Goal: Task Accomplishment & Management: Manage account settings

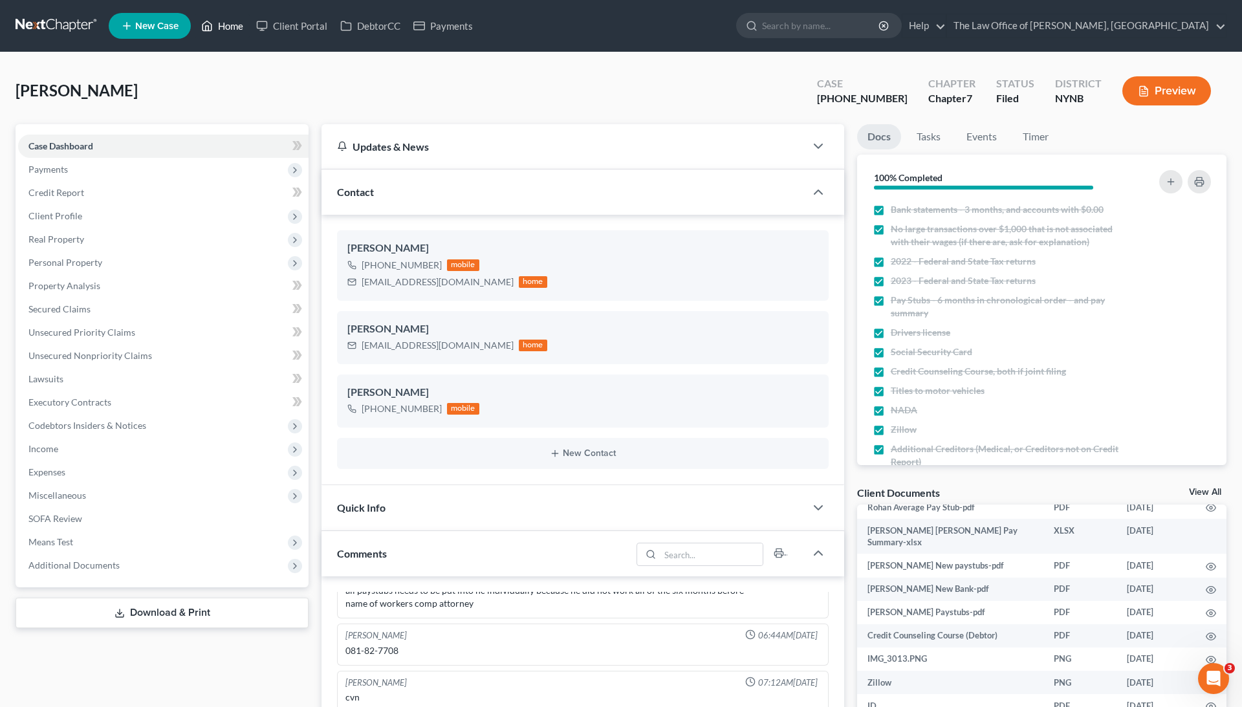
click at [235, 29] on link "Home" at bounding box center [222, 25] width 55 height 23
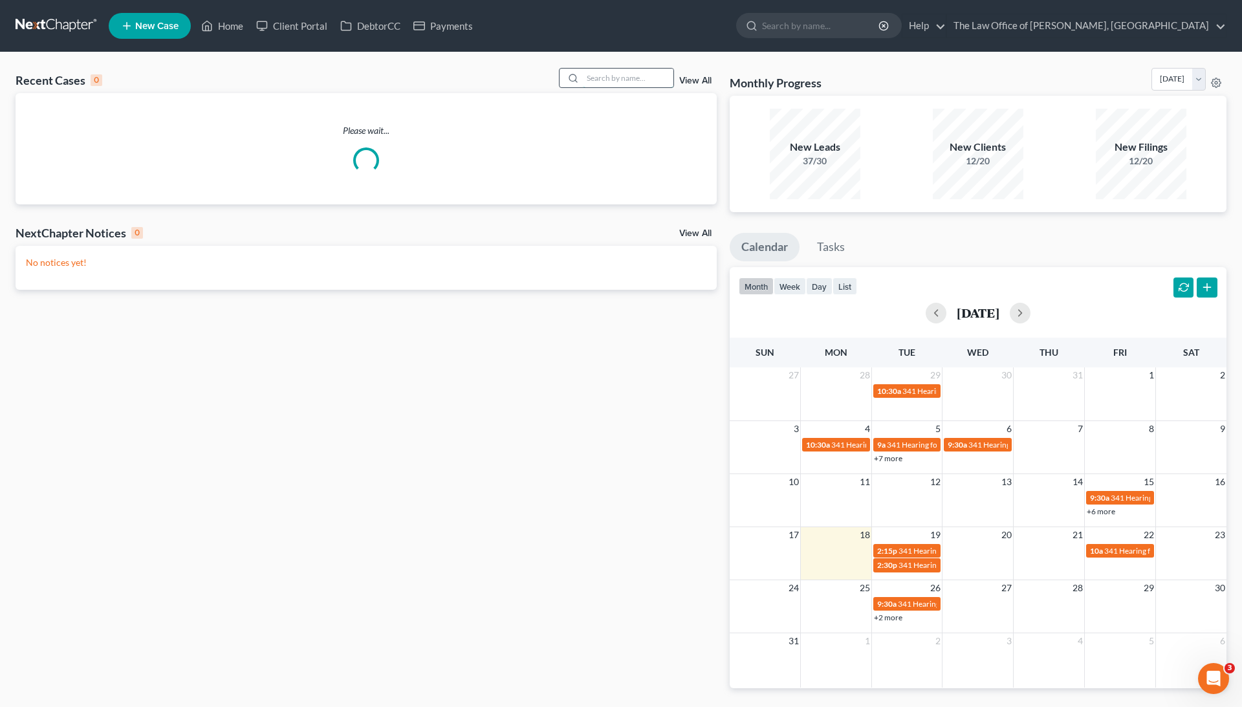
click at [642, 78] on input "search" at bounding box center [628, 78] width 91 height 19
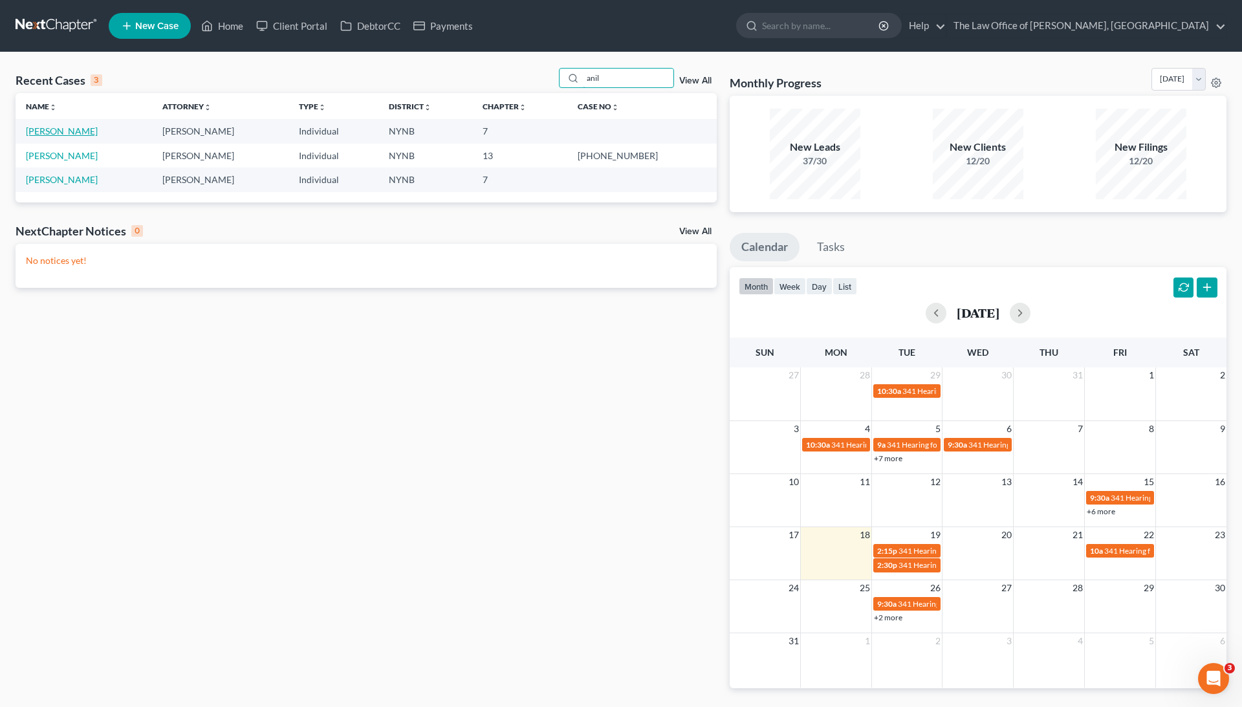
type input "anil"
click at [80, 128] on link "[PERSON_NAME]" at bounding box center [62, 130] width 72 height 11
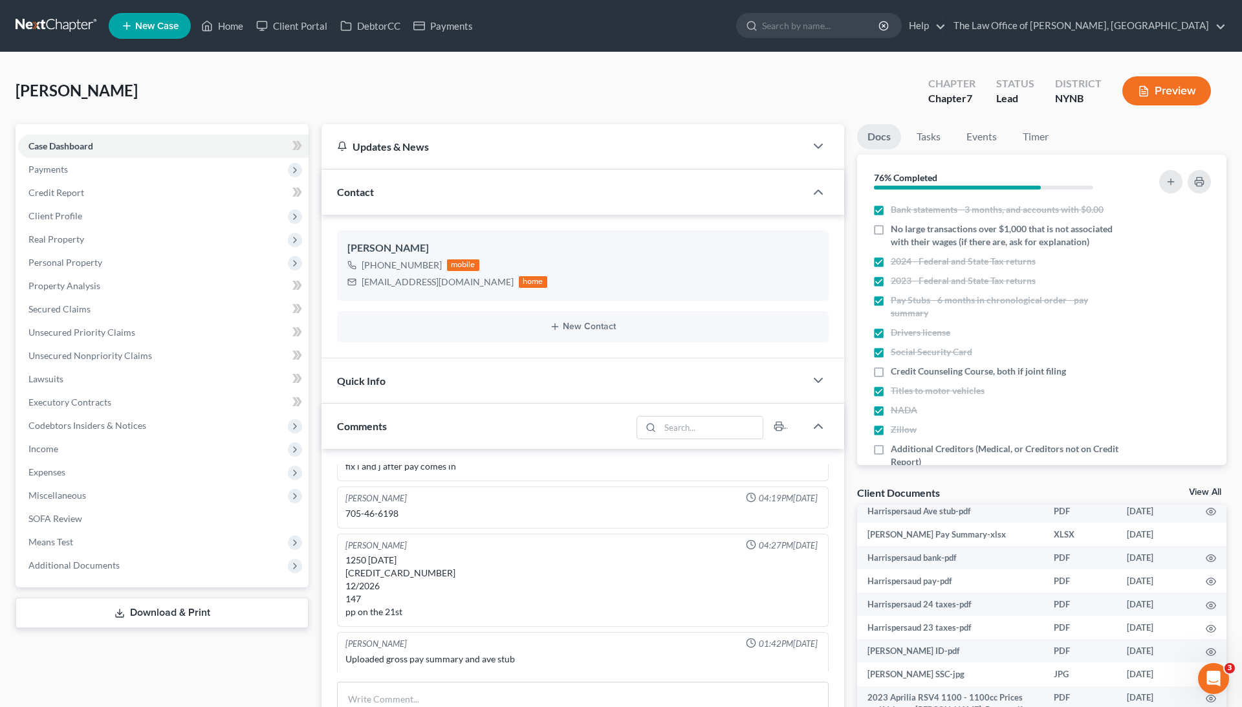
click at [71, 91] on span "[PERSON_NAME]" at bounding box center [77, 90] width 122 height 19
copy span "[PERSON_NAME]"
click at [379, 26] on link "DebtorCC" at bounding box center [370, 25] width 73 height 23
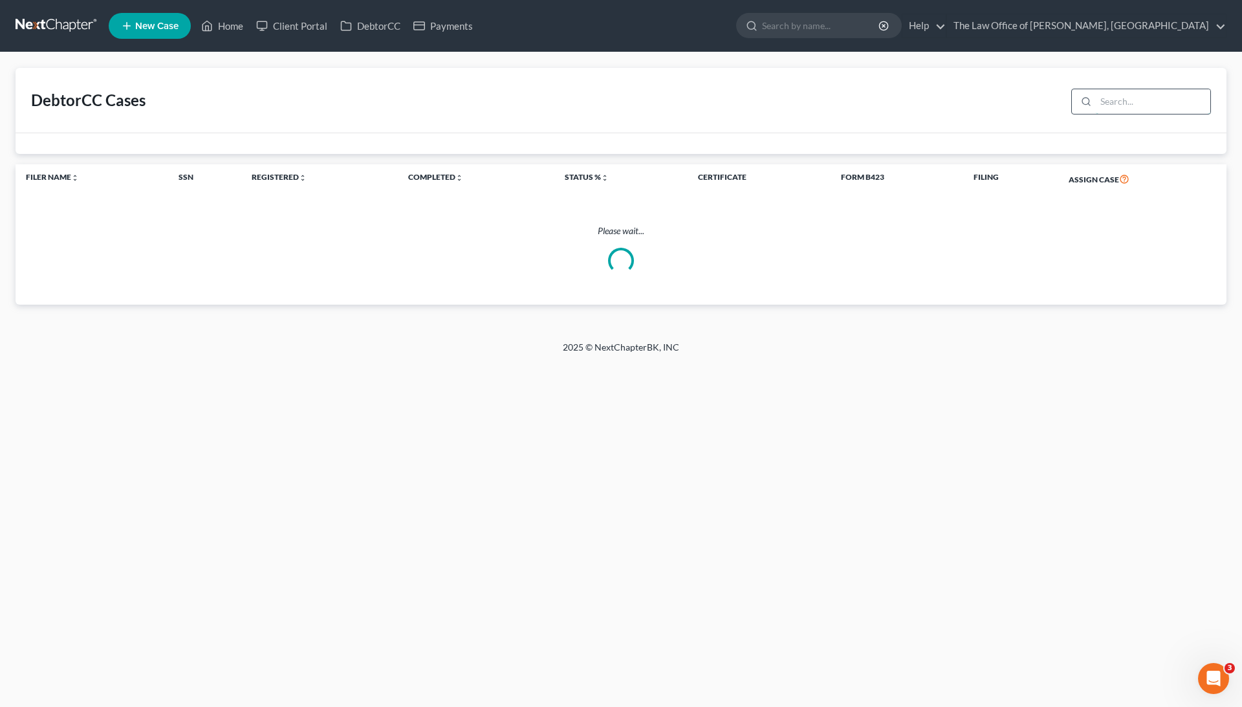
click at [1116, 106] on input "search" at bounding box center [1153, 101] width 114 height 25
paste input "[PERSON_NAME]"
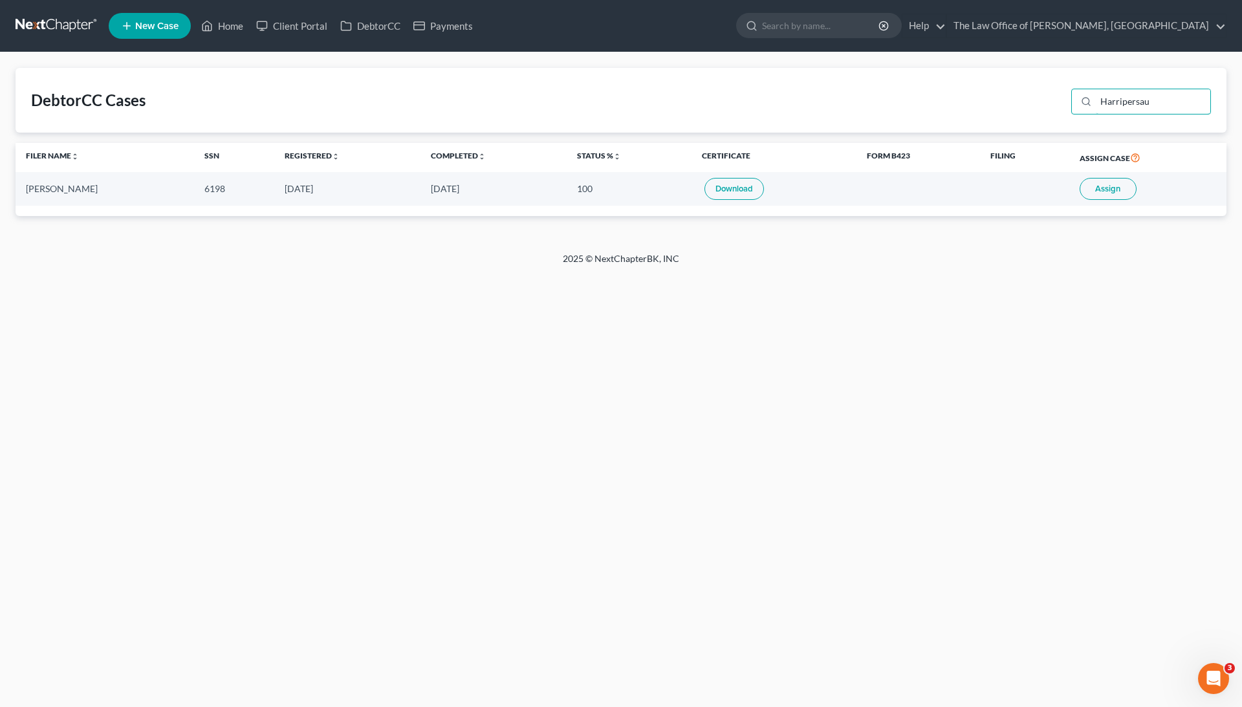
type input "Harripersau"
click at [1116, 187] on span "Assign" at bounding box center [1107, 189] width 25 height 10
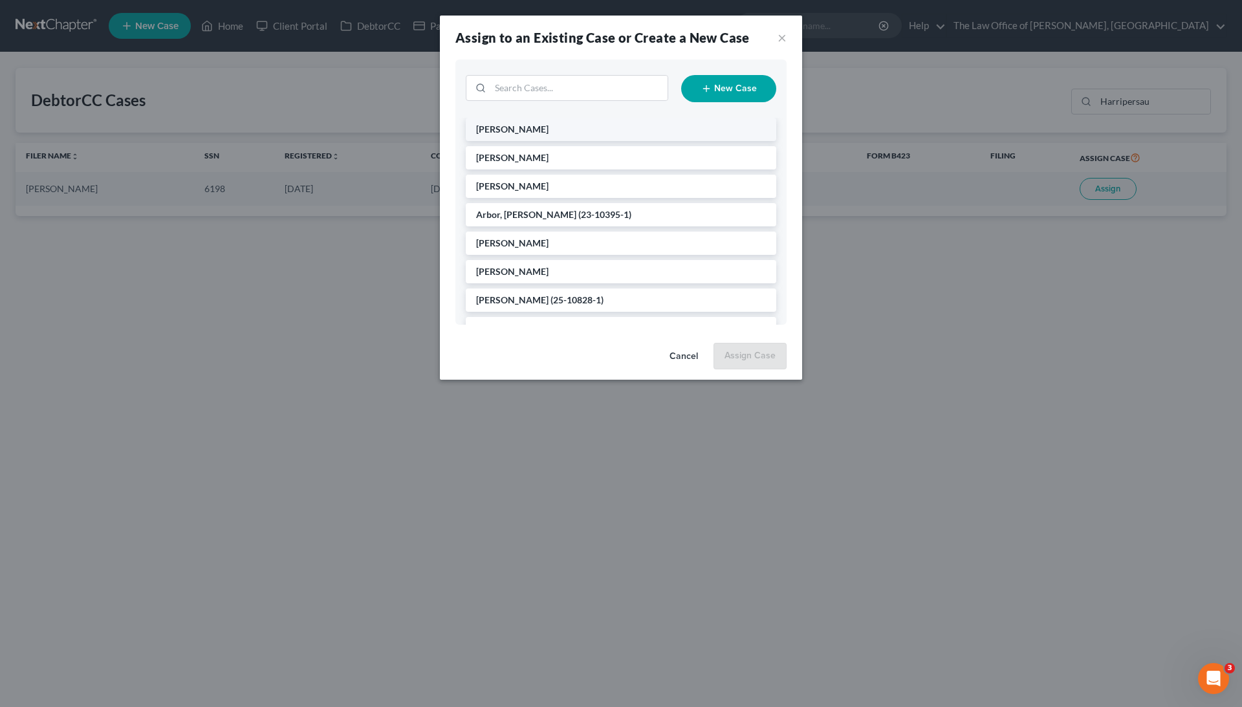
click at [558, 125] on li "[PERSON_NAME]" at bounding box center [621, 129] width 311 height 23
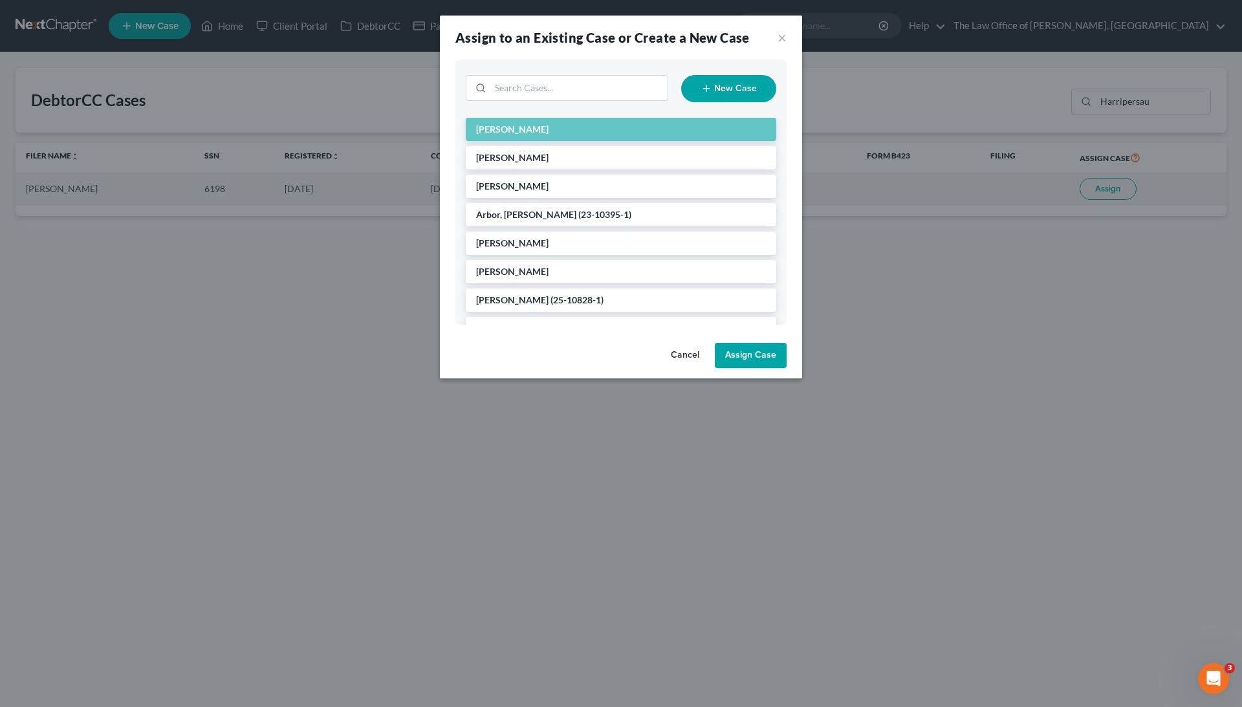
click at [759, 358] on button "Assign Case" at bounding box center [751, 356] width 72 height 26
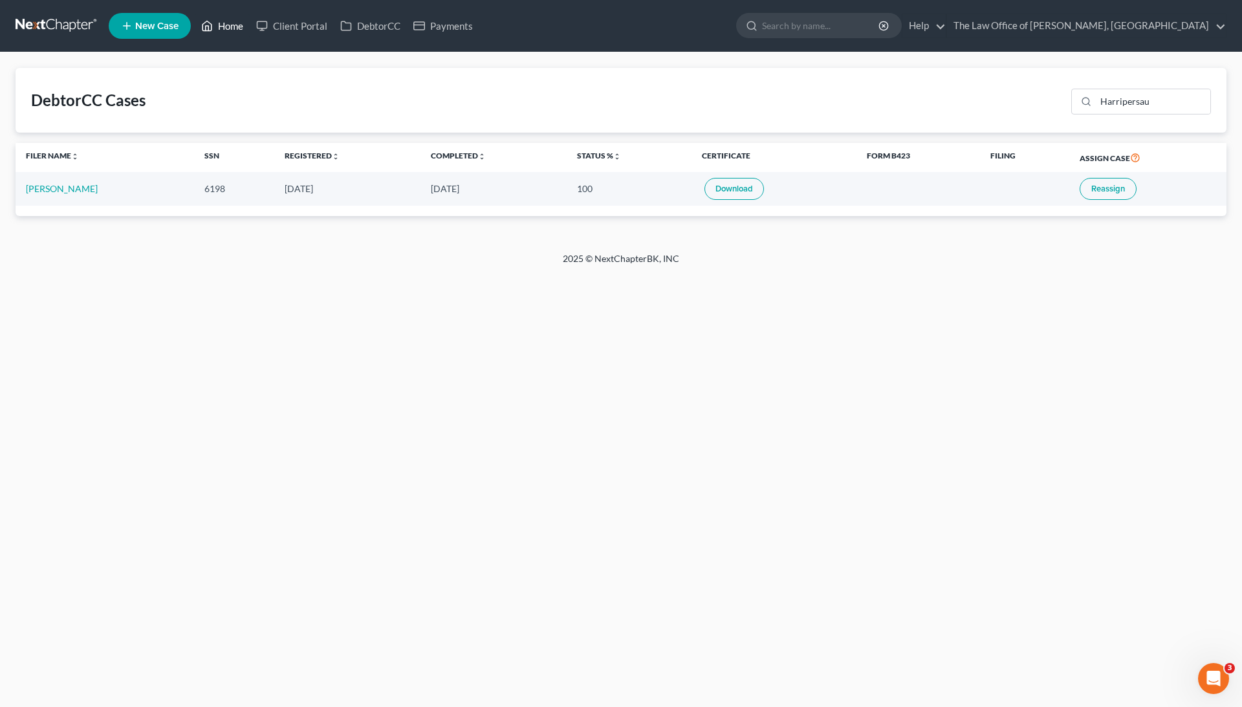
click at [226, 19] on link "Home" at bounding box center [222, 25] width 55 height 23
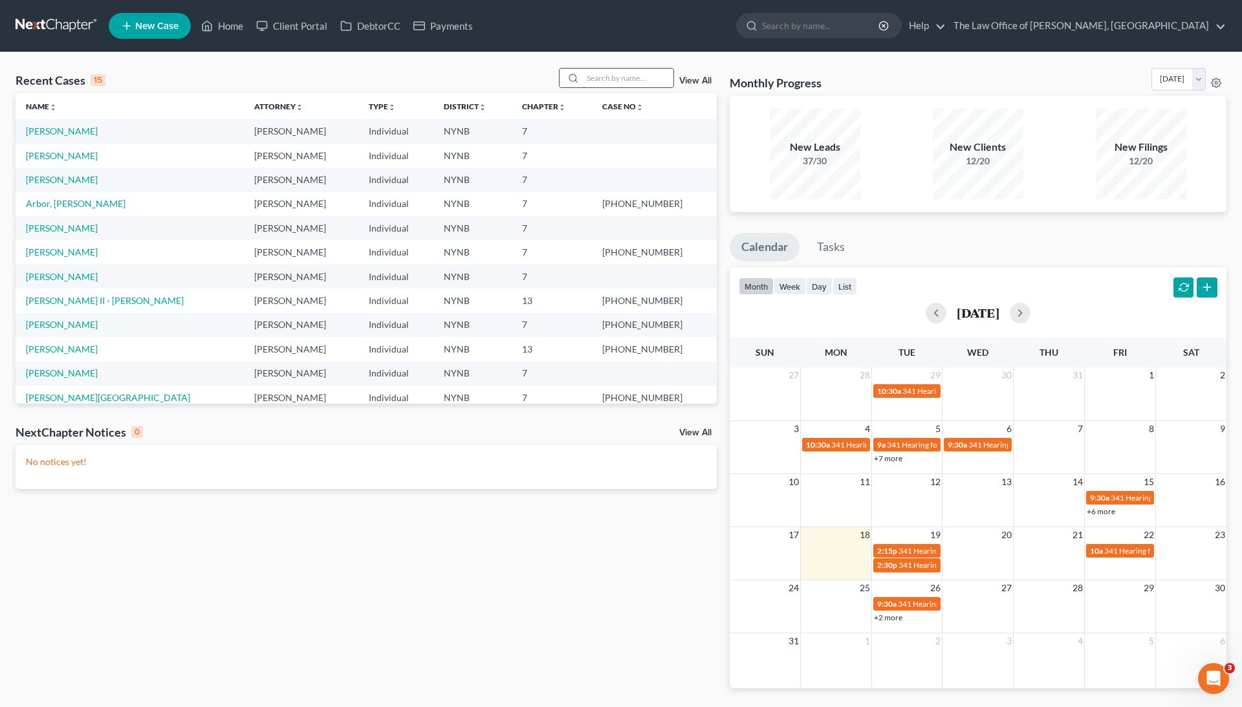
click at [596, 78] on input "search" at bounding box center [628, 78] width 91 height 19
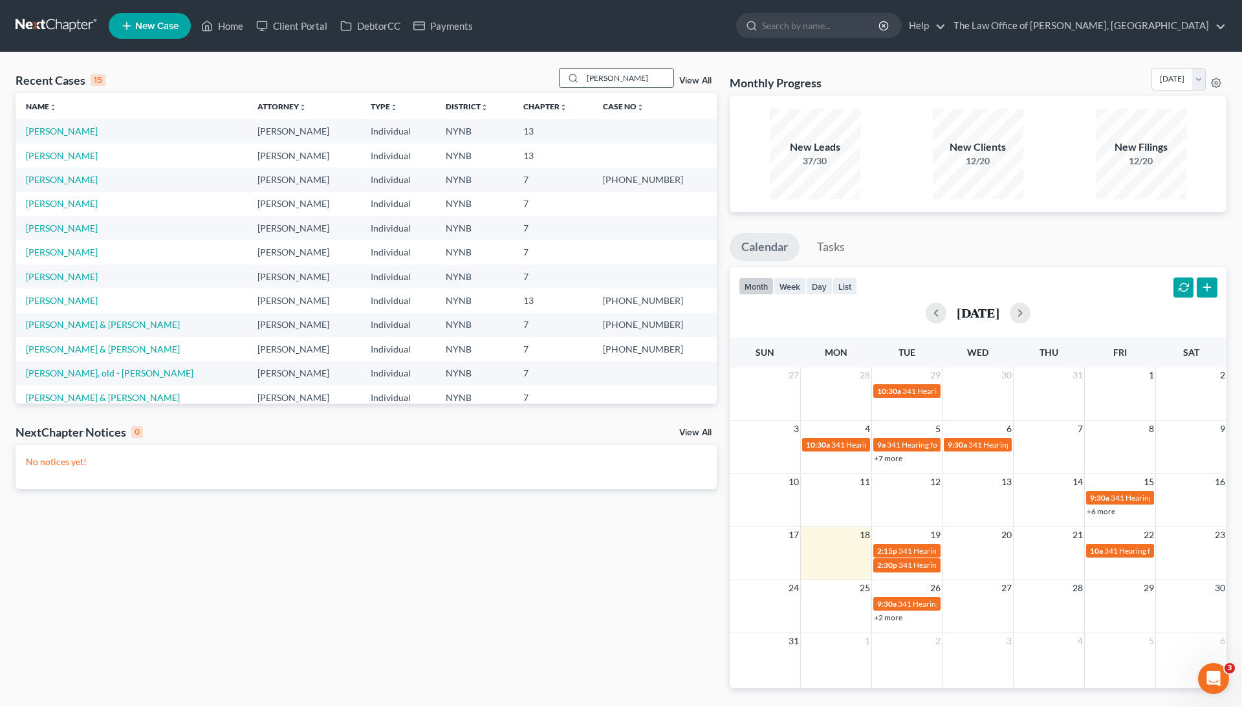
click at [622, 78] on input "[PERSON_NAME]" at bounding box center [628, 78] width 91 height 19
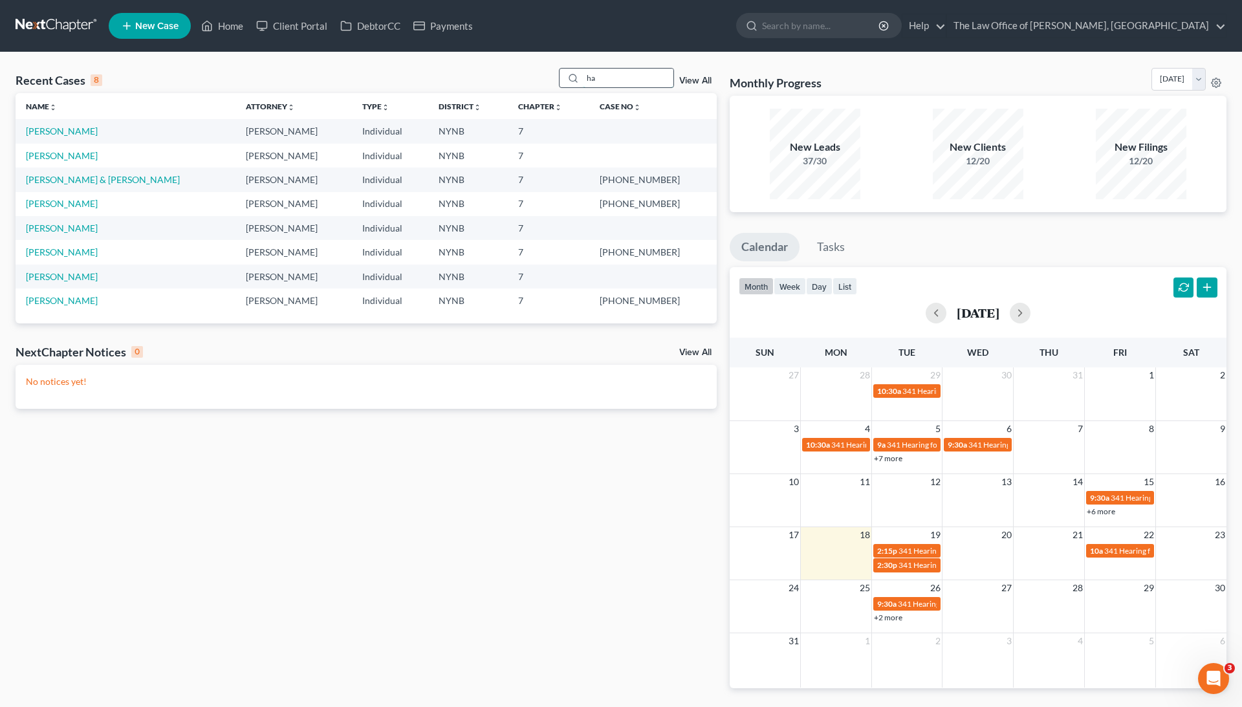
type input "h"
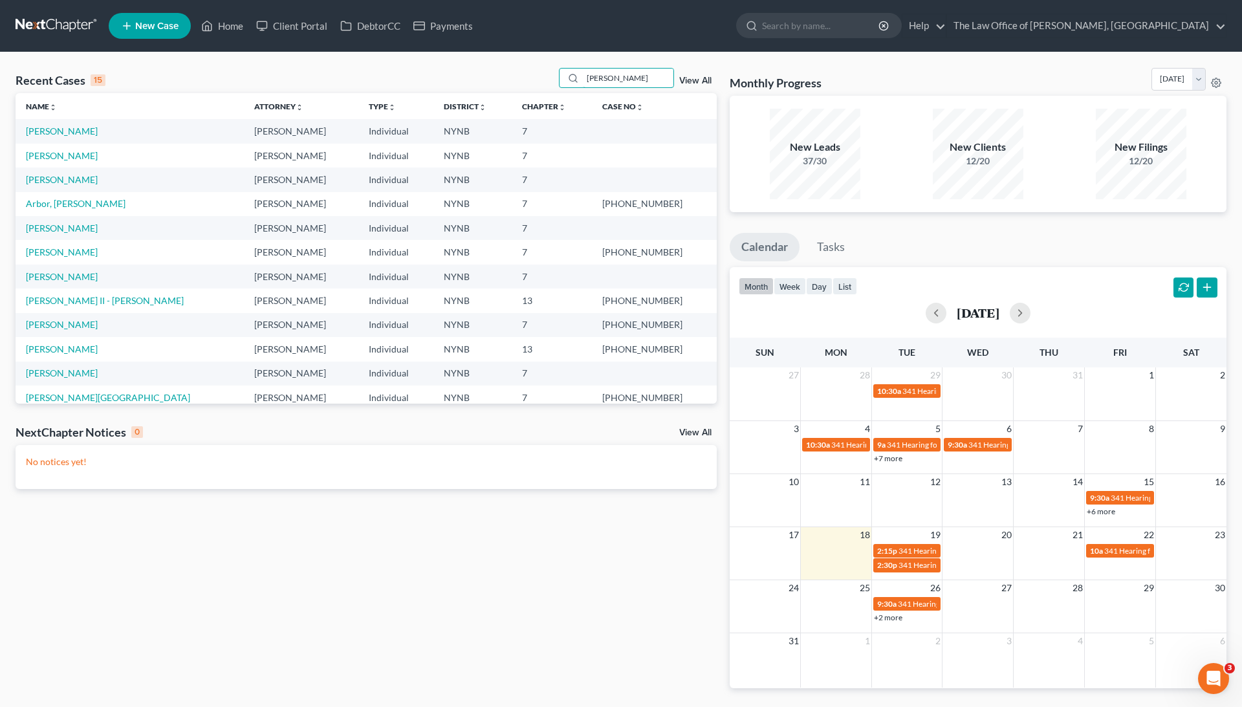
type input "[PERSON_NAME]"
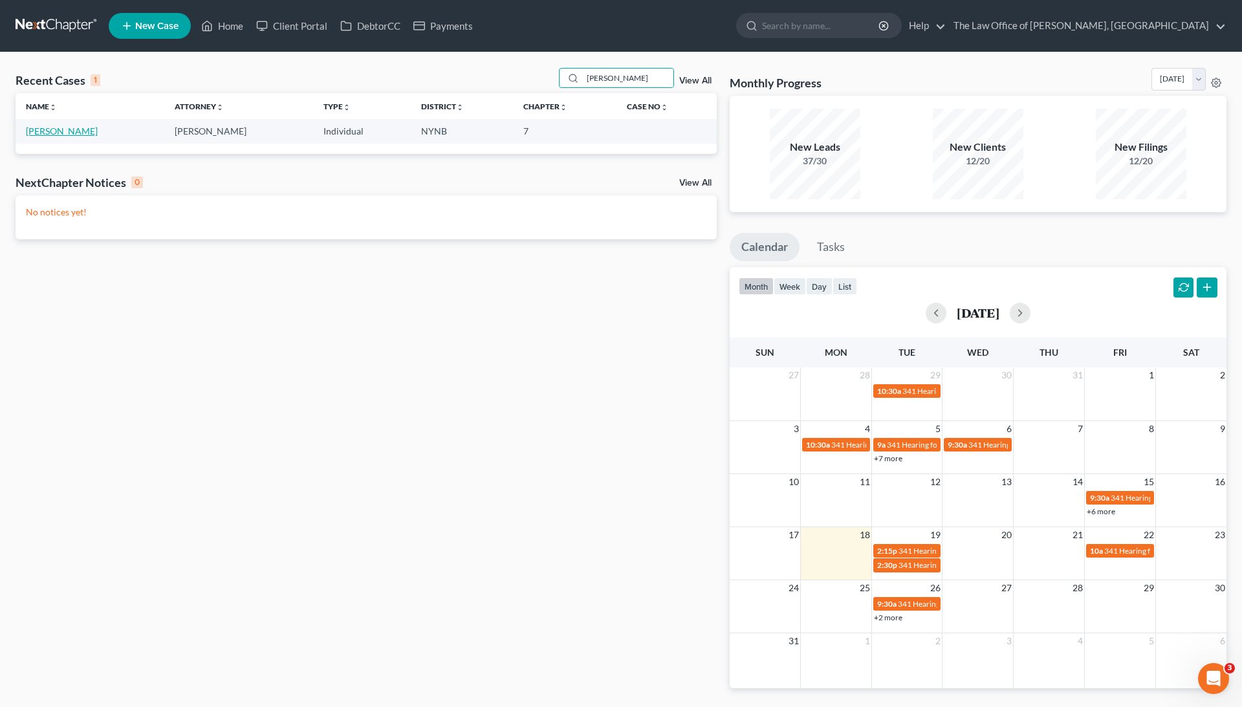
click at [71, 135] on link "[PERSON_NAME]" at bounding box center [62, 130] width 72 height 11
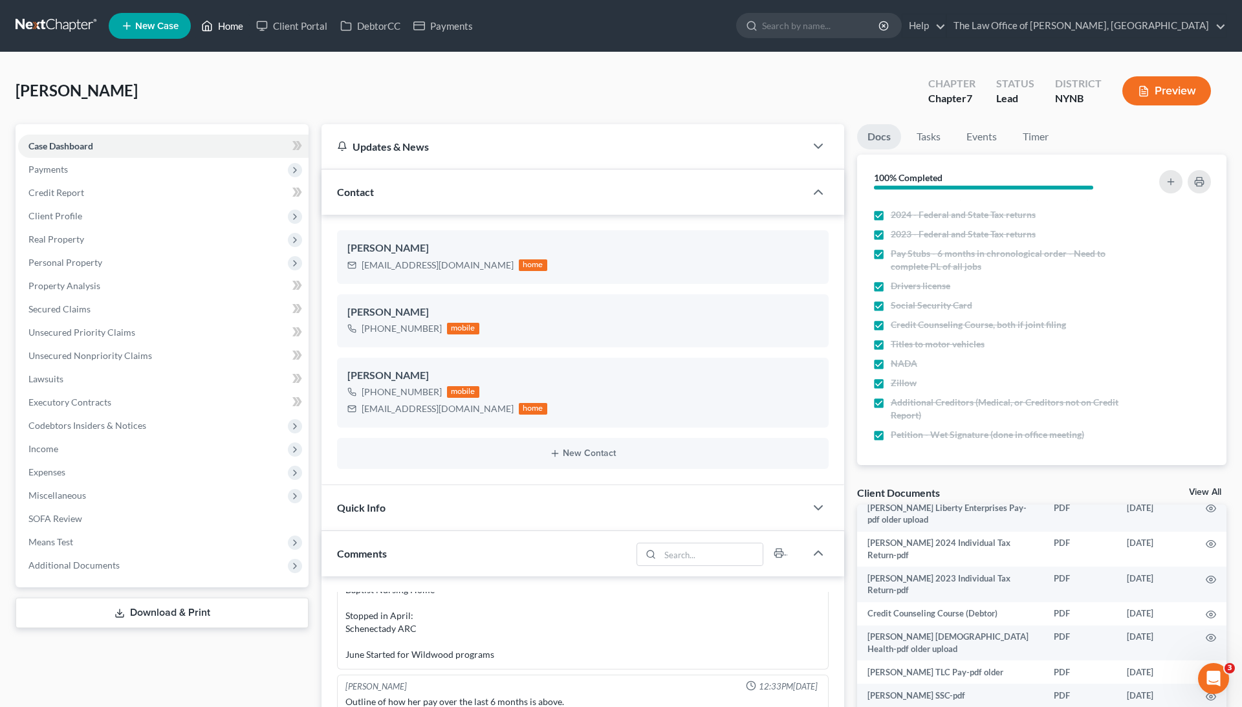
click at [228, 21] on link "Home" at bounding box center [222, 25] width 55 height 23
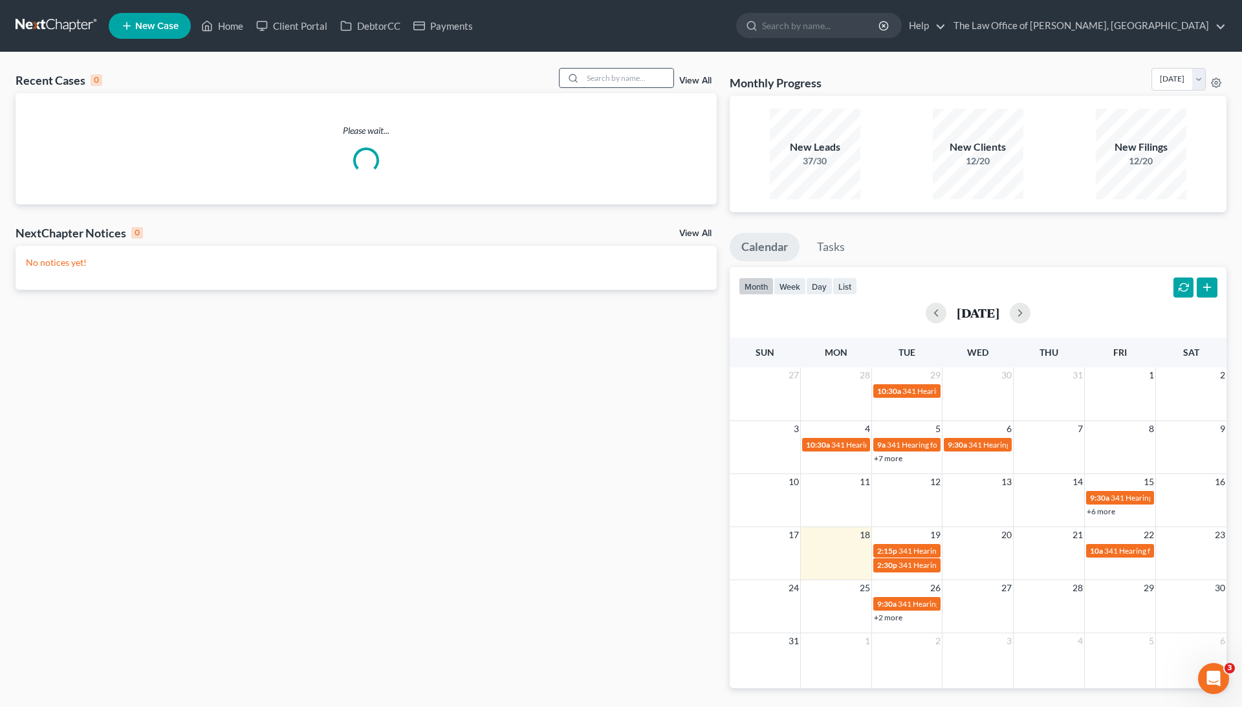
click at [645, 83] on input "search" at bounding box center [628, 78] width 91 height 19
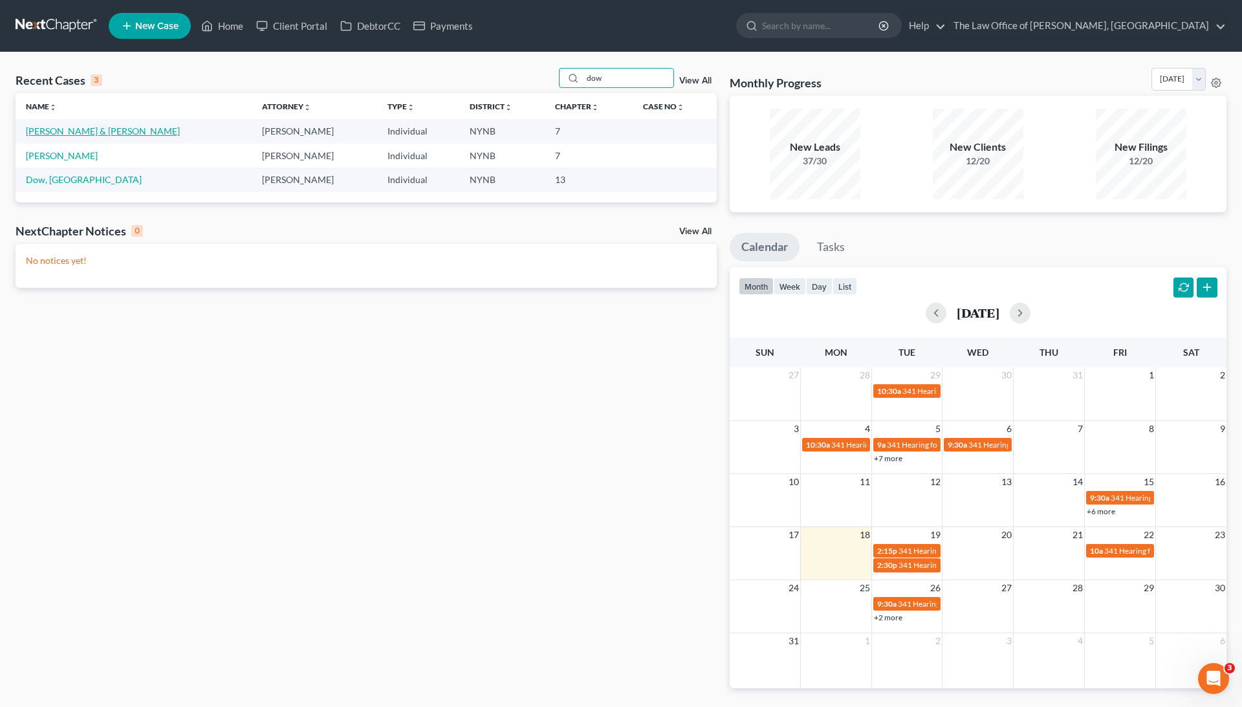
type input "dow"
click at [88, 133] on link "[PERSON_NAME] & [PERSON_NAME]" at bounding box center [103, 130] width 154 height 11
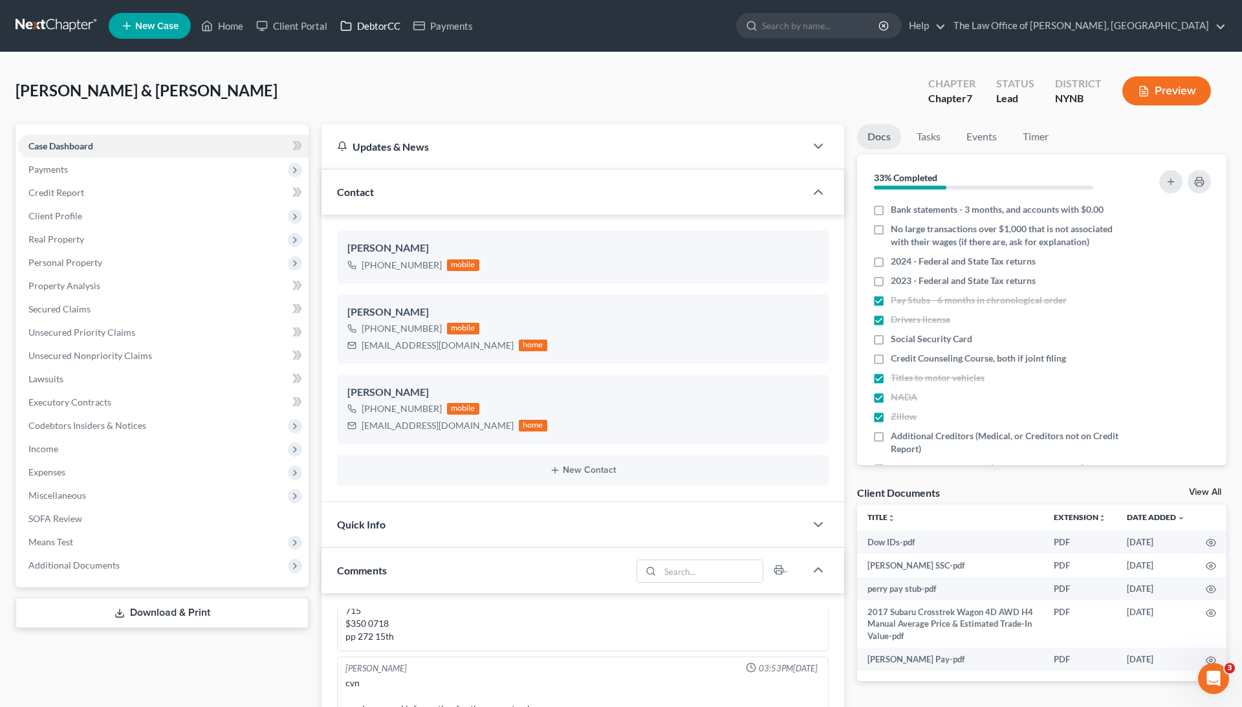
click at [373, 27] on link "DebtorCC" at bounding box center [370, 25] width 73 height 23
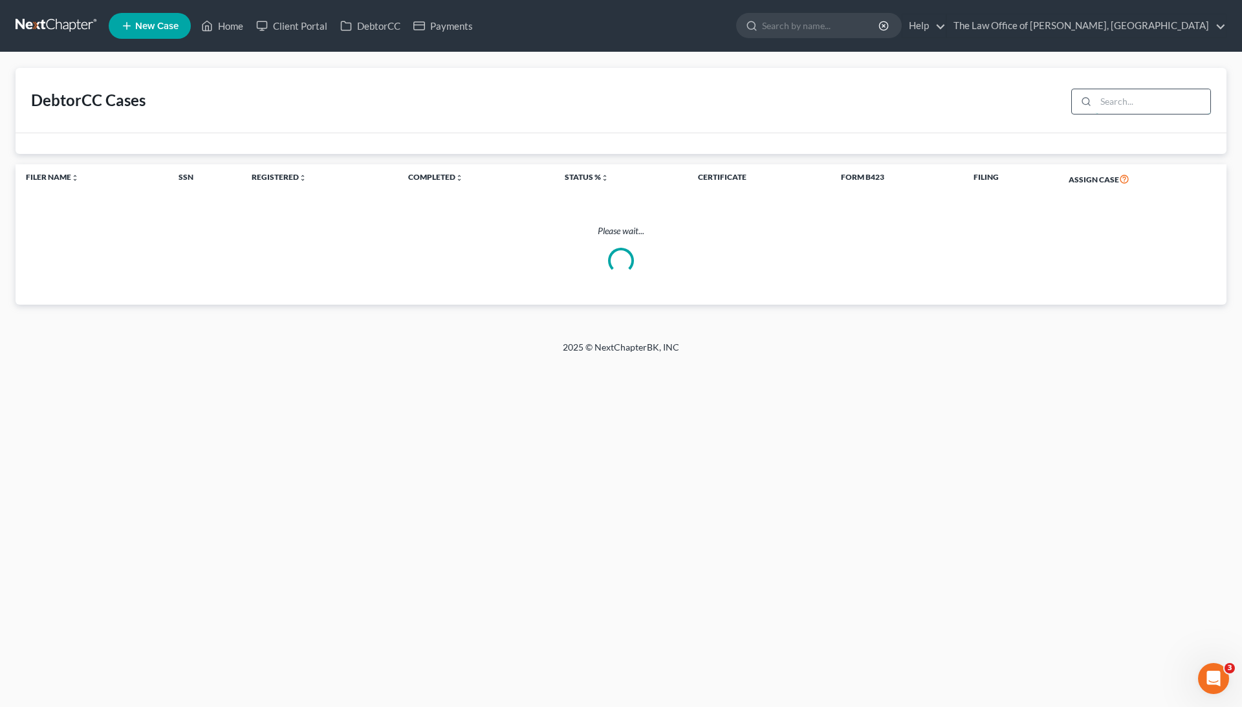
click at [1157, 107] on input "search" at bounding box center [1153, 101] width 114 height 25
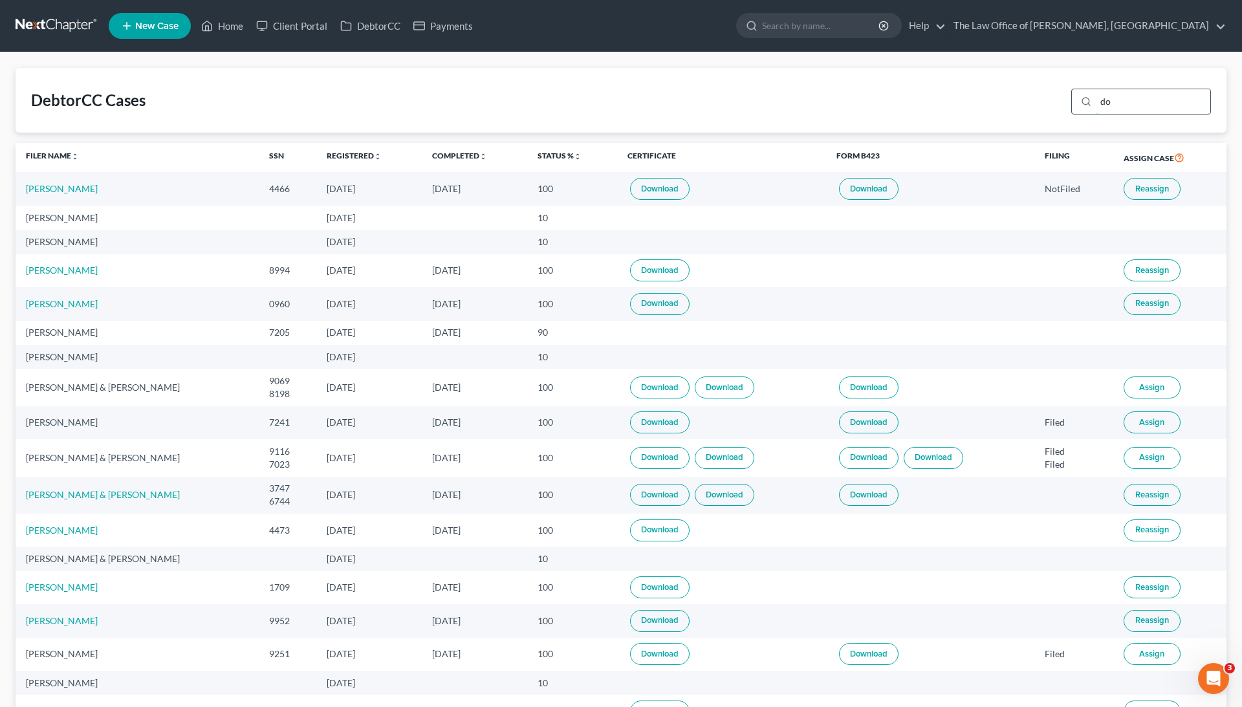
type input "dow"
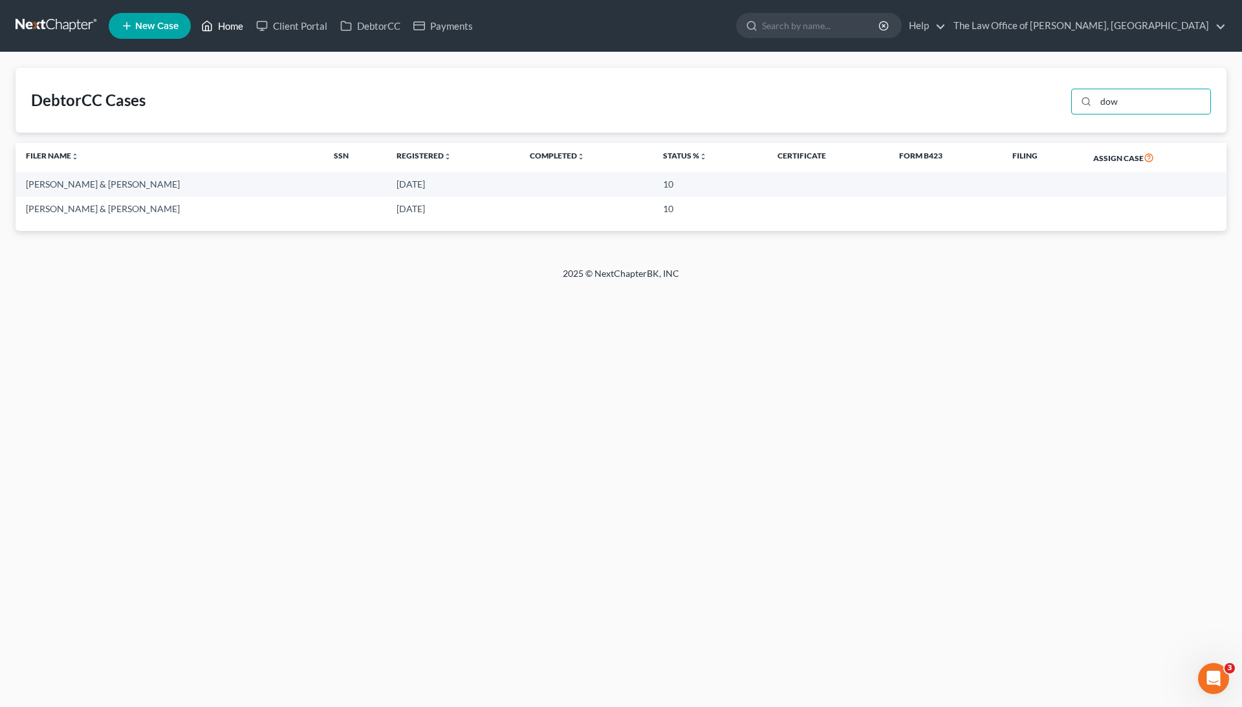
click at [228, 21] on link "Home" at bounding box center [222, 25] width 55 height 23
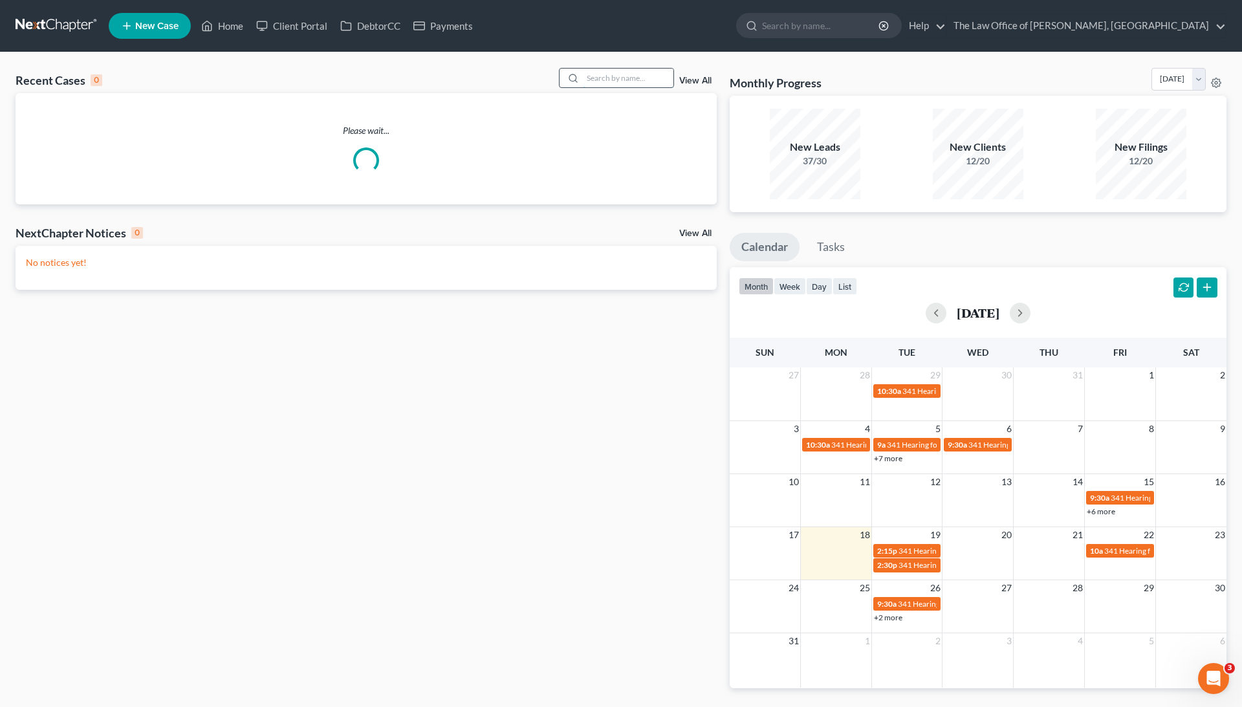
click at [637, 69] on input "search" at bounding box center [628, 78] width 91 height 19
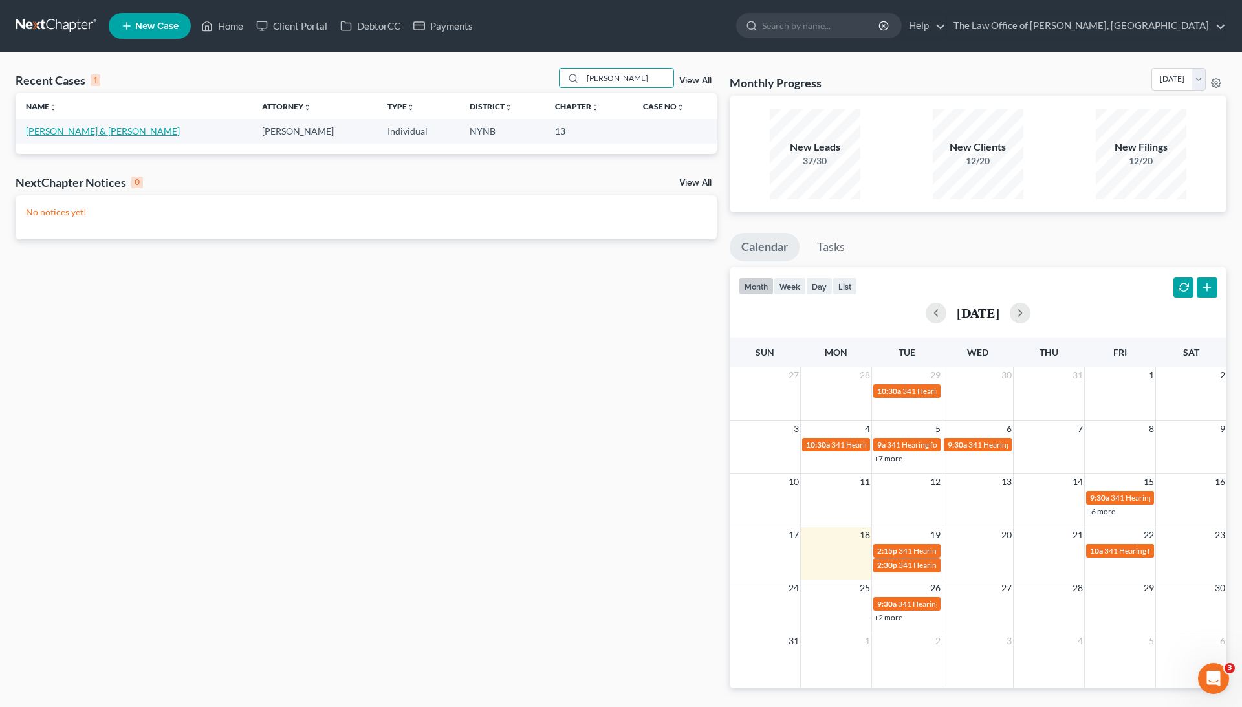
type input "[PERSON_NAME]"
click at [107, 128] on link "[PERSON_NAME] & [PERSON_NAME]" at bounding box center [103, 130] width 154 height 11
click at [107, 130] on link "[PERSON_NAME] & [PERSON_NAME]" at bounding box center [103, 130] width 154 height 11
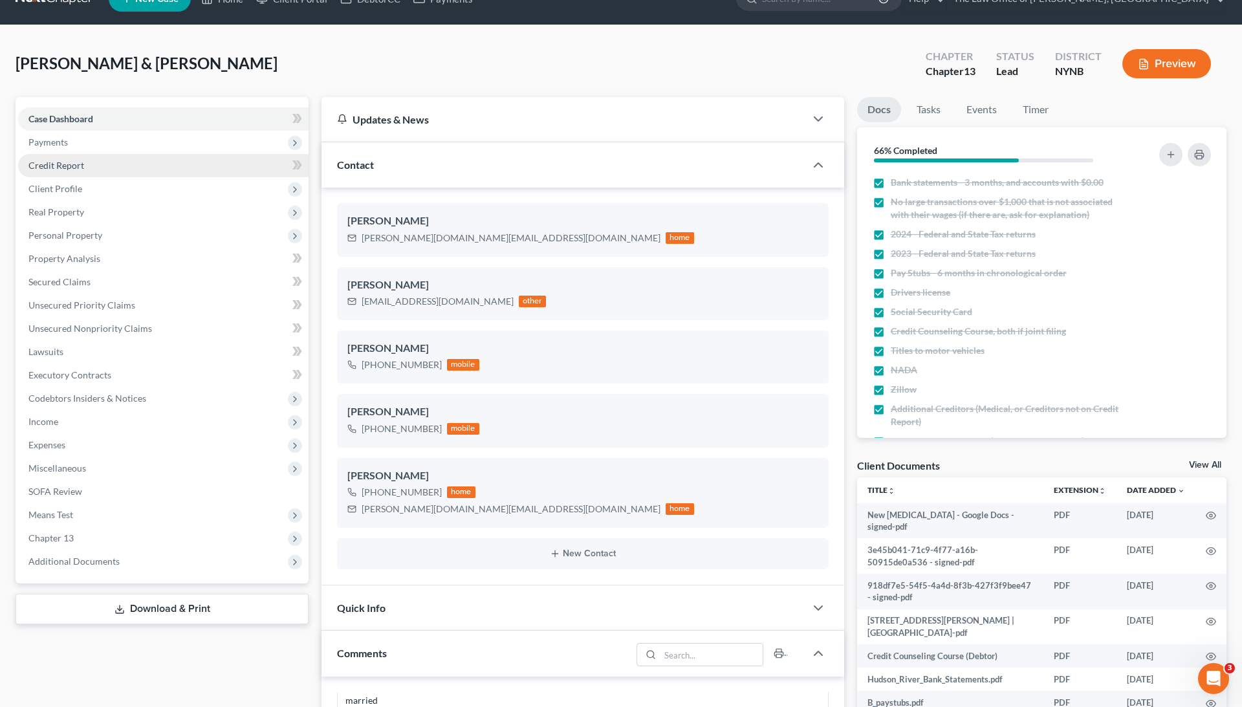
scroll to position [23, 0]
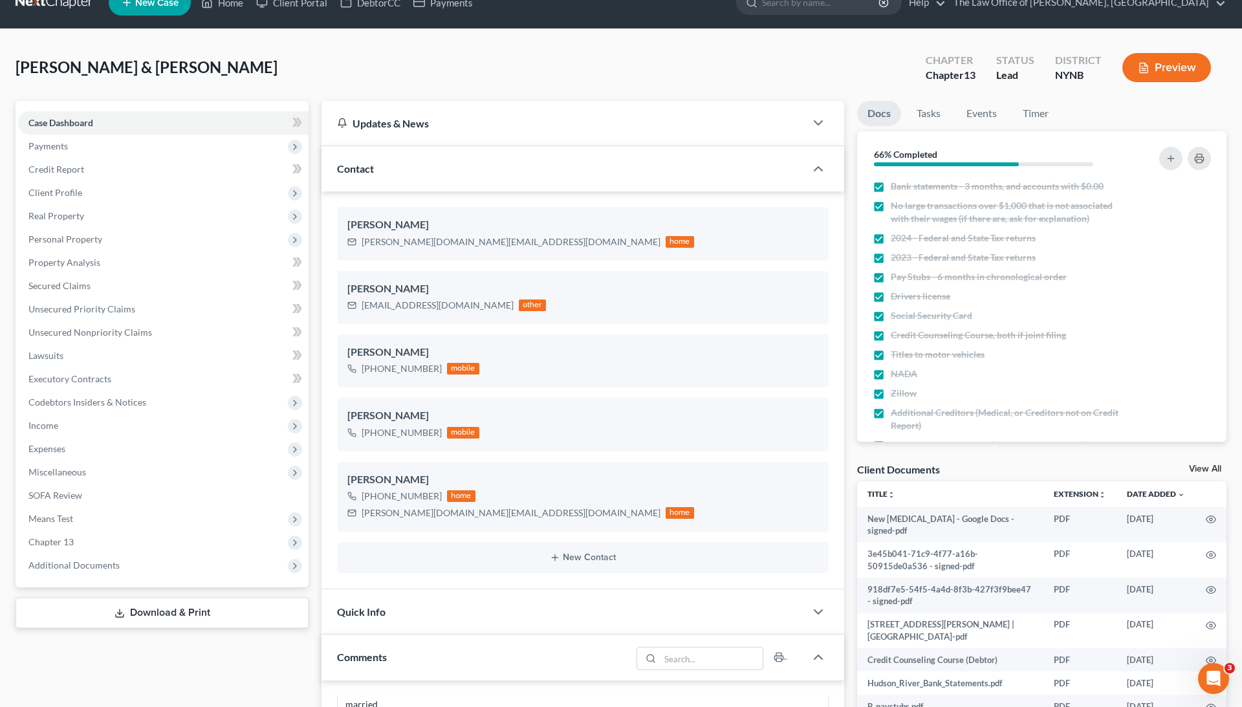
click at [1215, 464] on link "View All" at bounding box center [1205, 468] width 32 height 9
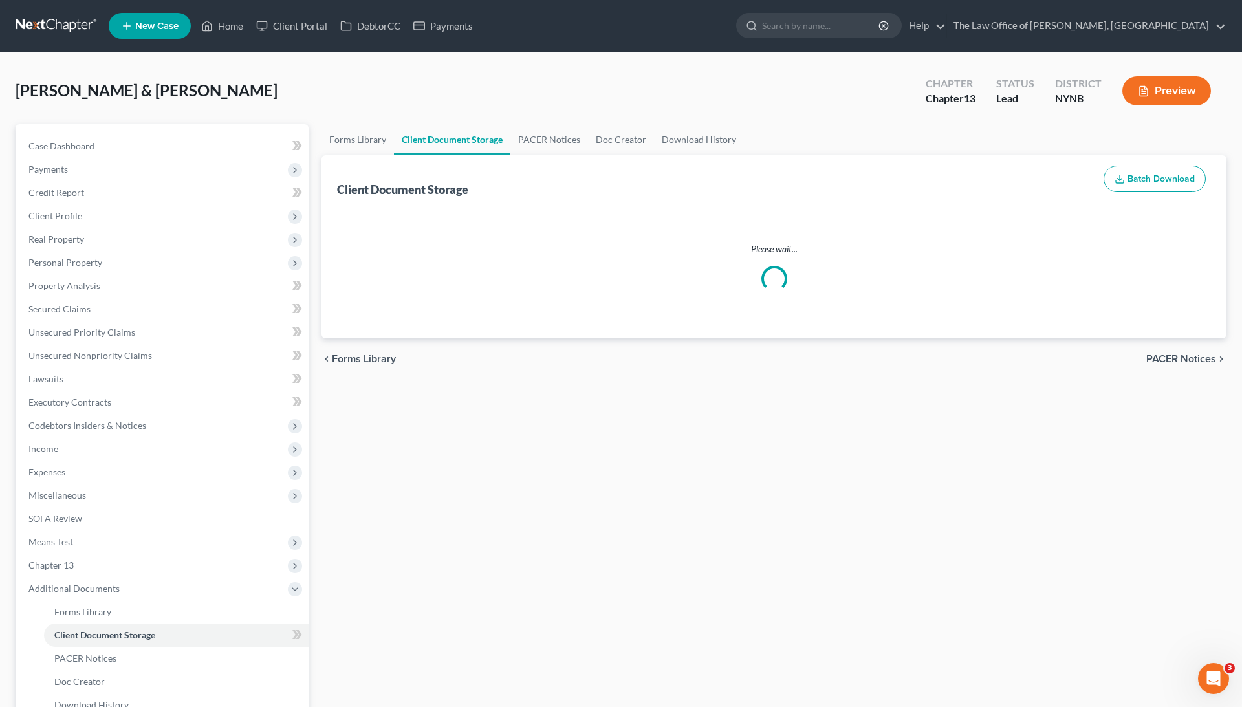
select select "1"
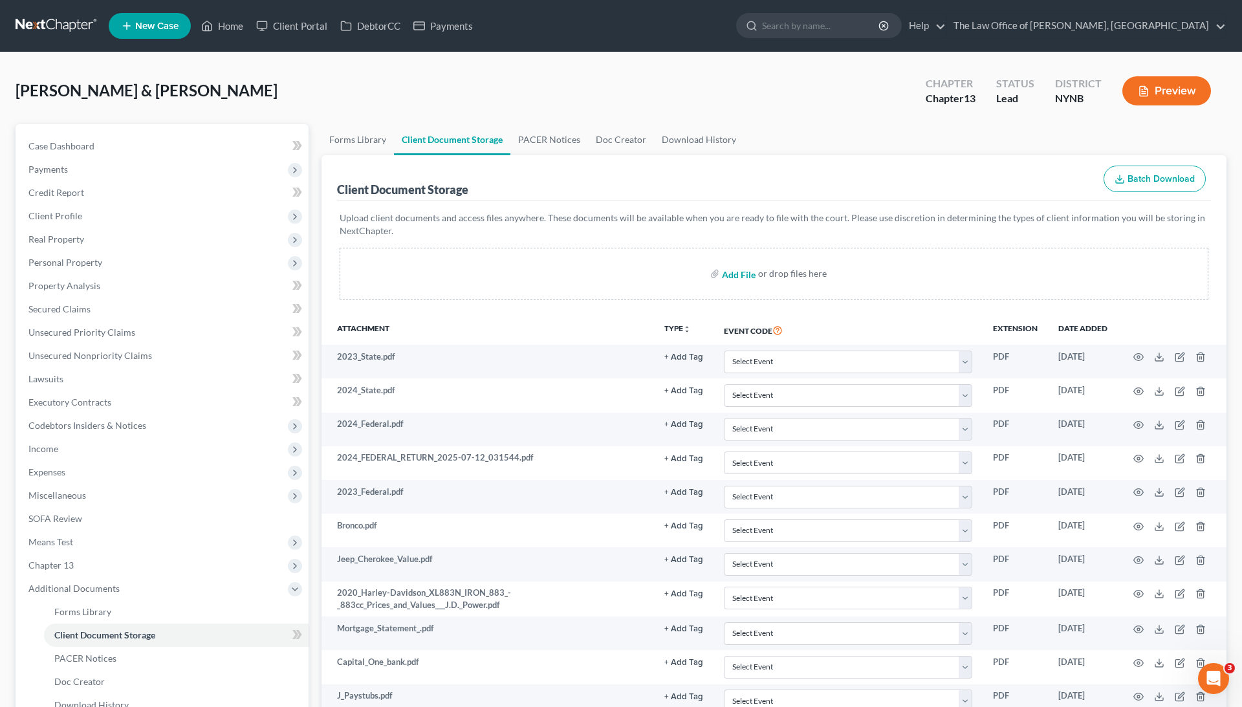
click at [730, 277] on input "file" at bounding box center [737, 273] width 31 height 23
type input "C:\fakepath\Images-8.pdf"
select select "1"
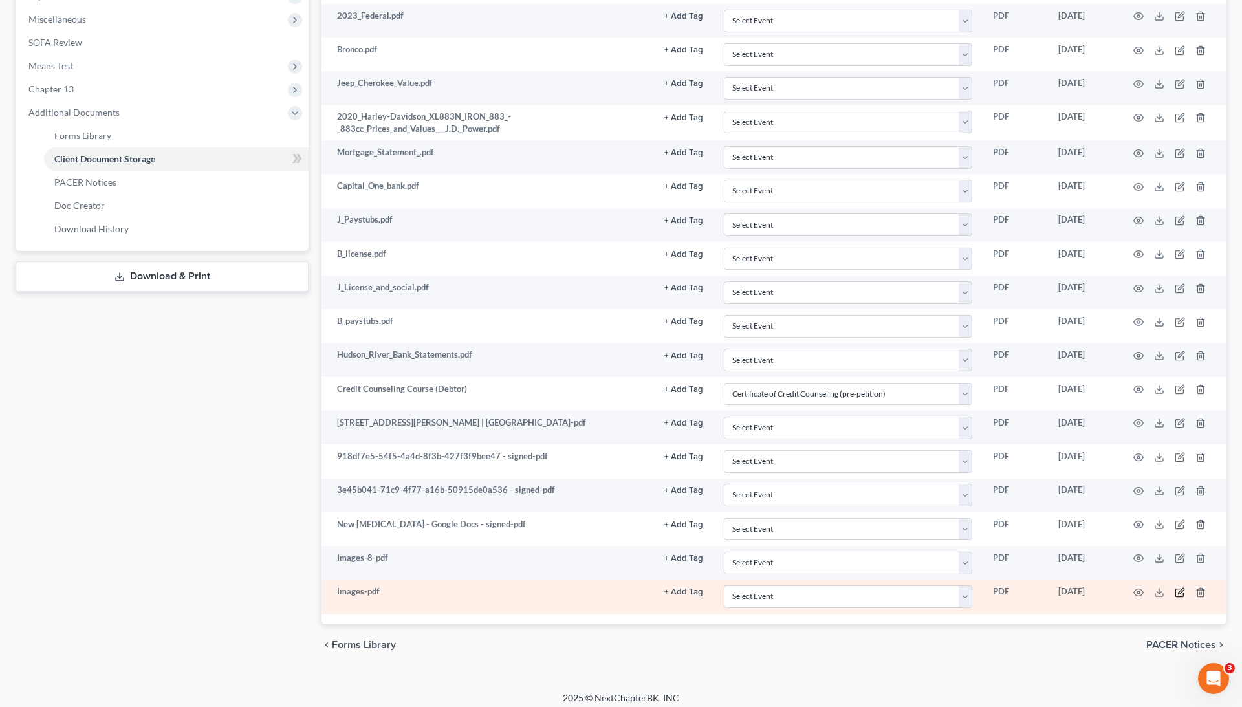
click at [1176, 587] on icon "button" at bounding box center [1180, 592] width 10 height 10
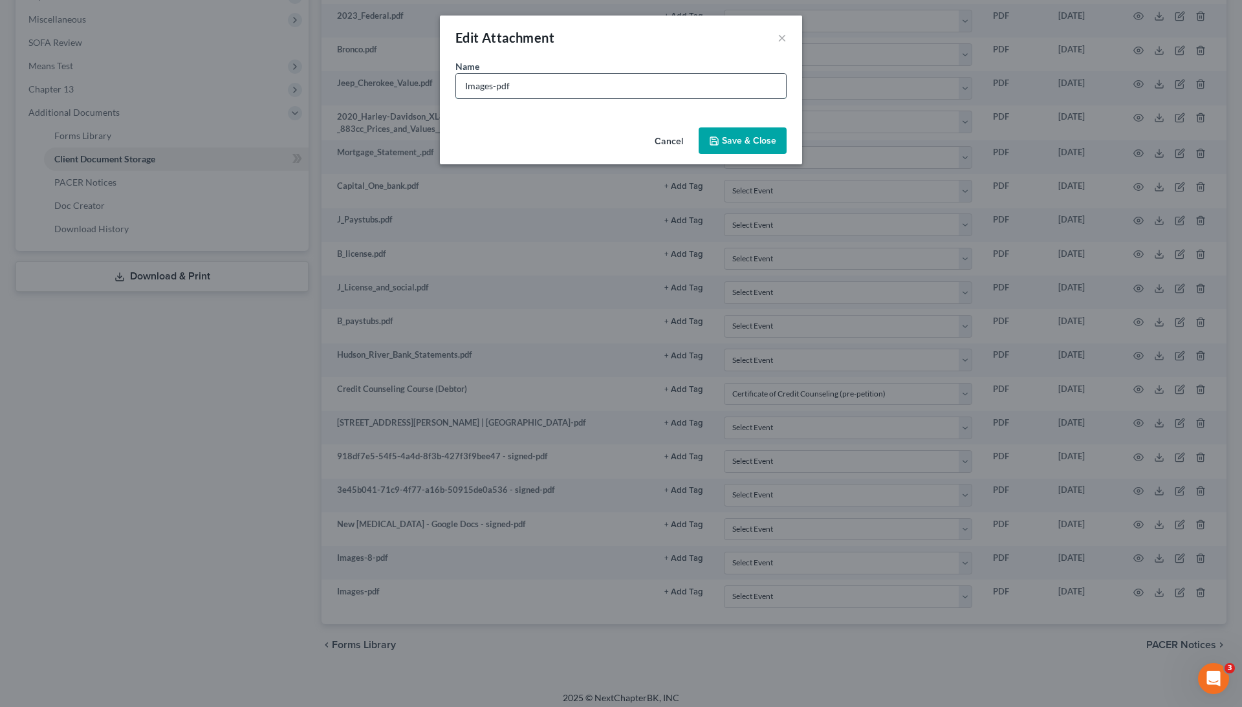
click at [512, 86] on input "Images-pdf" at bounding box center [621, 86] width 330 height 25
click at [731, 140] on span "Save & Close" at bounding box center [749, 140] width 54 height 11
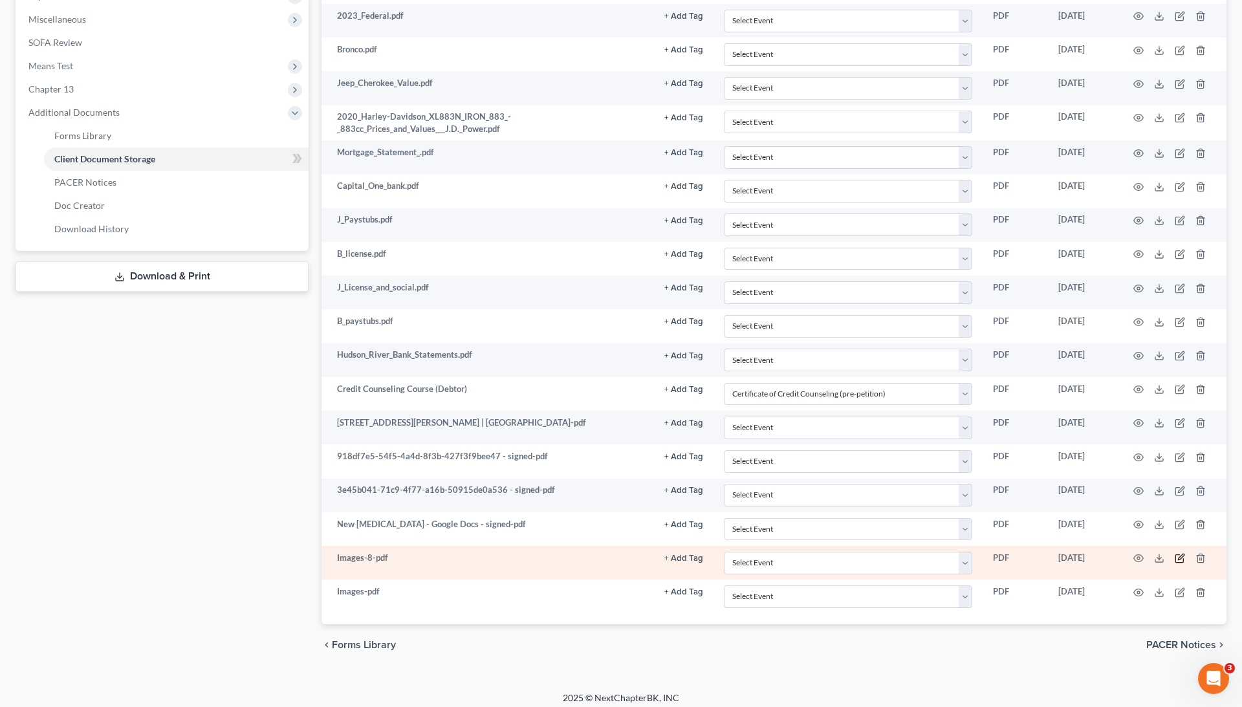
click at [1177, 553] on icon "button" at bounding box center [1180, 558] width 10 height 10
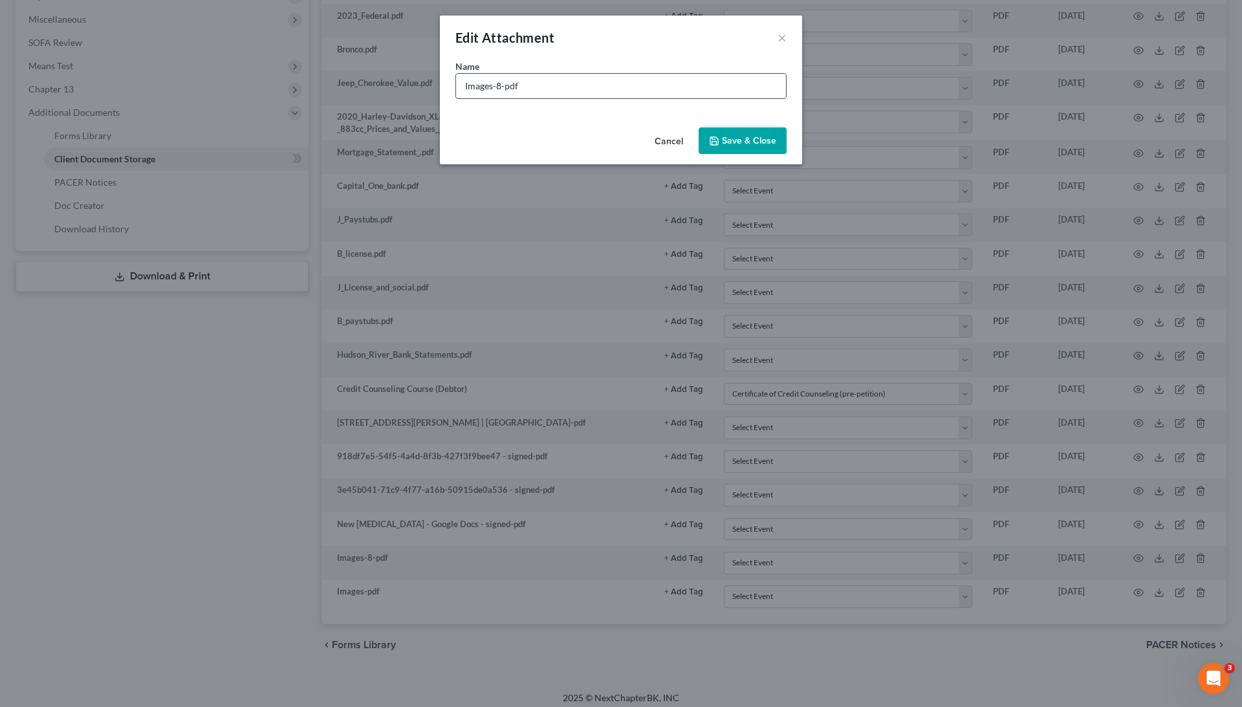
click at [492, 85] on input "Images-8-pdf" at bounding box center [621, 86] width 330 height 25
drag, startPoint x: 538, startPoint y: 88, endPoint x: 469, endPoint y: 88, distance: 69.2
click at [469, 88] on input "Images-8-pdf" at bounding box center [621, 86] width 330 height 25
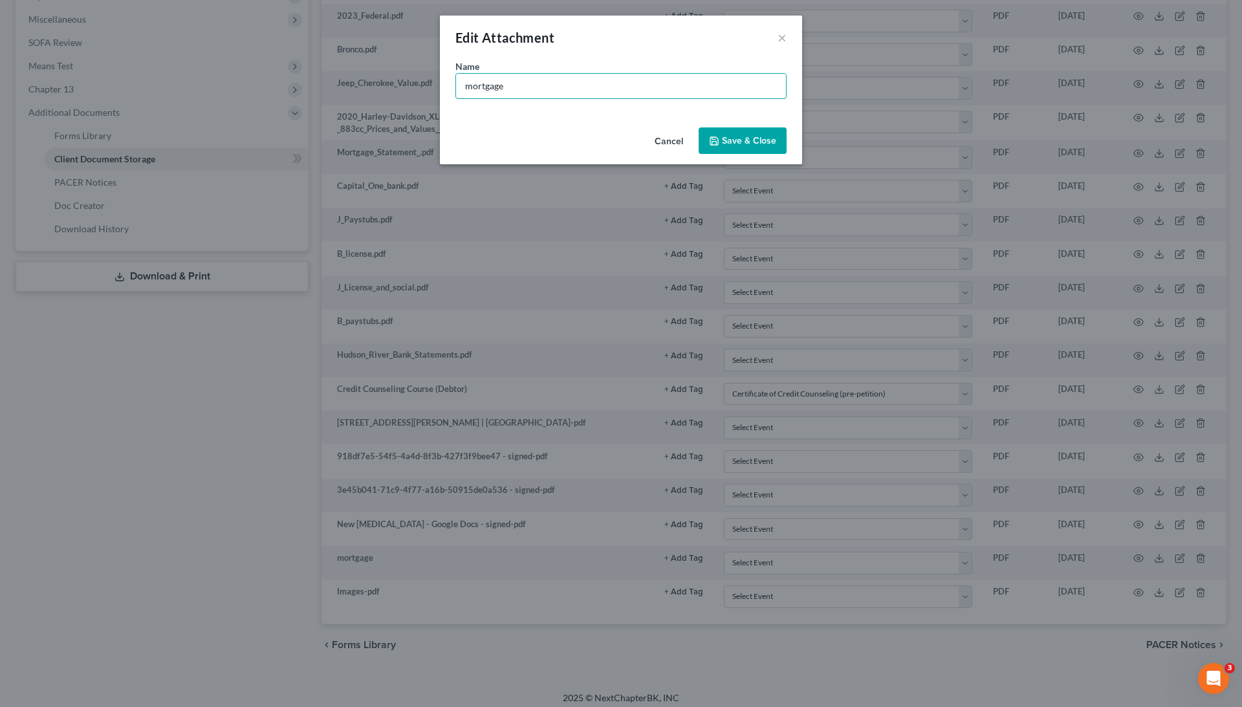
type input "mortgage"
click at [719, 137] on icon "button" at bounding box center [714, 141] width 10 height 10
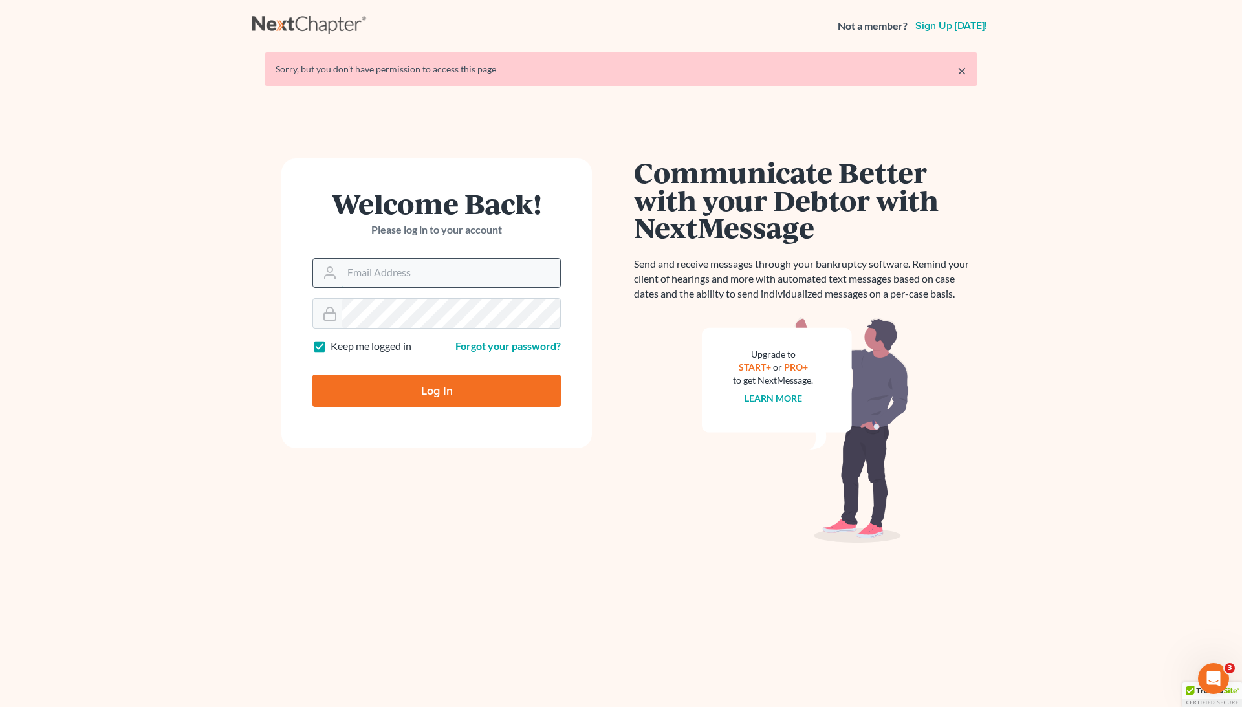
type input "[EMAIL_ADDRESS][DOMAIN_NAME]"
click at [437, 392] on input "Log In" at bounding box center [436, 391] width 248 height 32
type input "Thinking..."
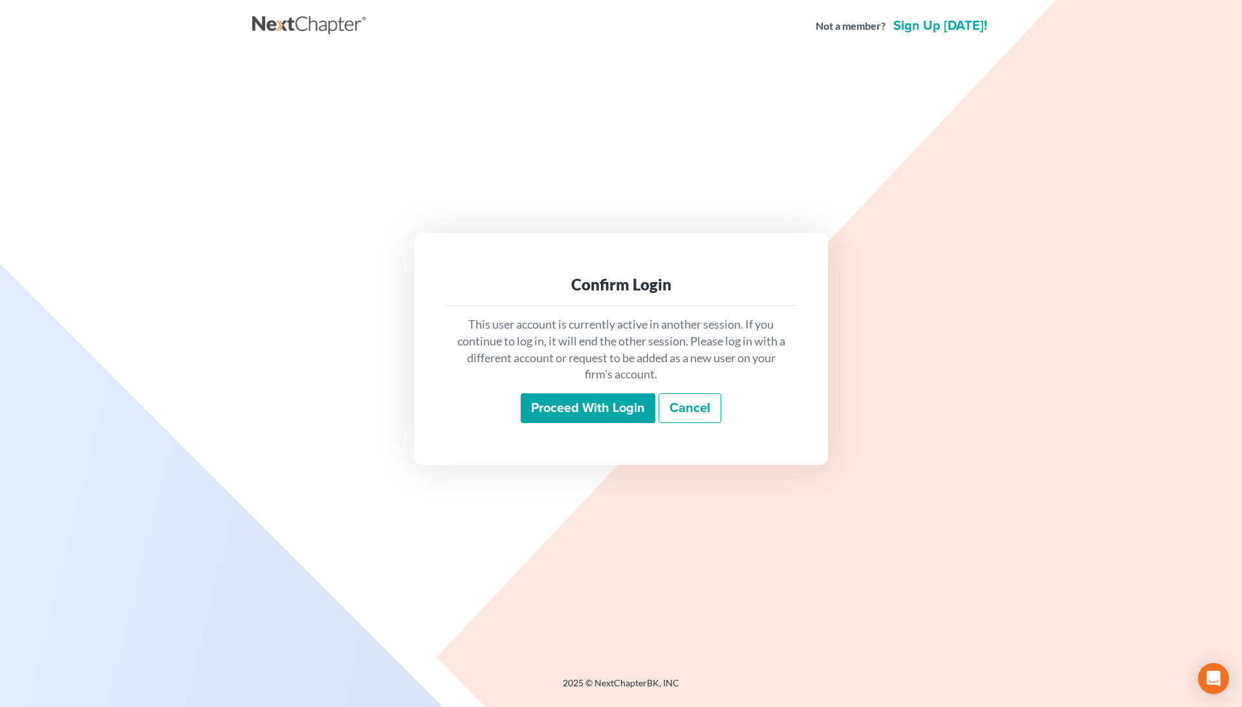
click at [625, 408] on input "Proceed with login" at bounding box center [588, 408] width 135 height 30
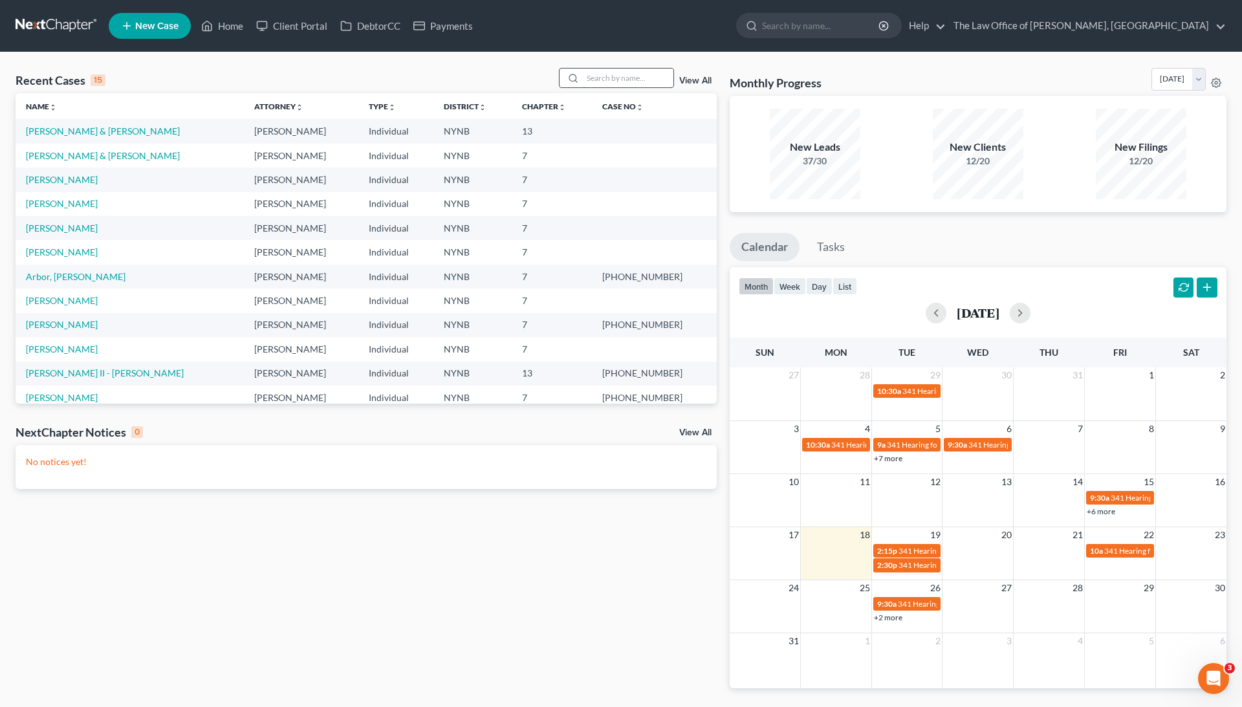
click at [600, 80] on input "search" at bounding box center [628, 78] width 91 height 19
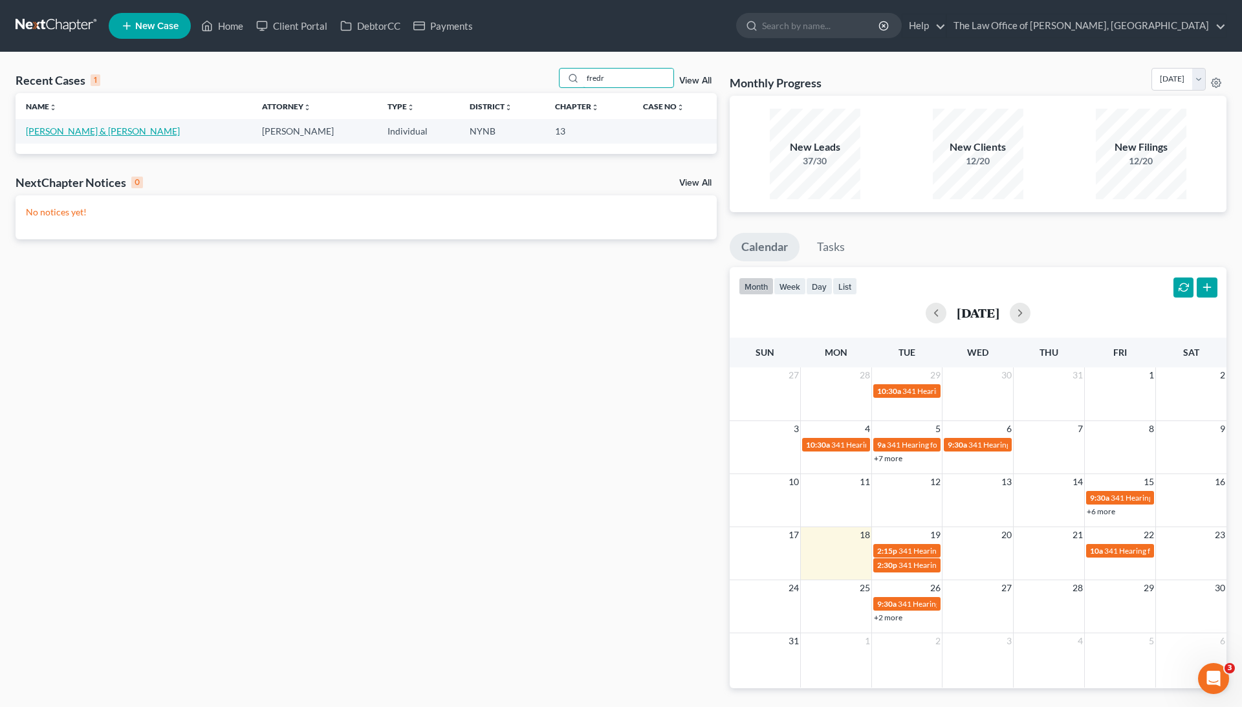
type input "fredr"
click at [120, 131] on link "[PERSON_NAME] & [PERSON_NAME]" at bounding box center [103, 130] width 154 height 11
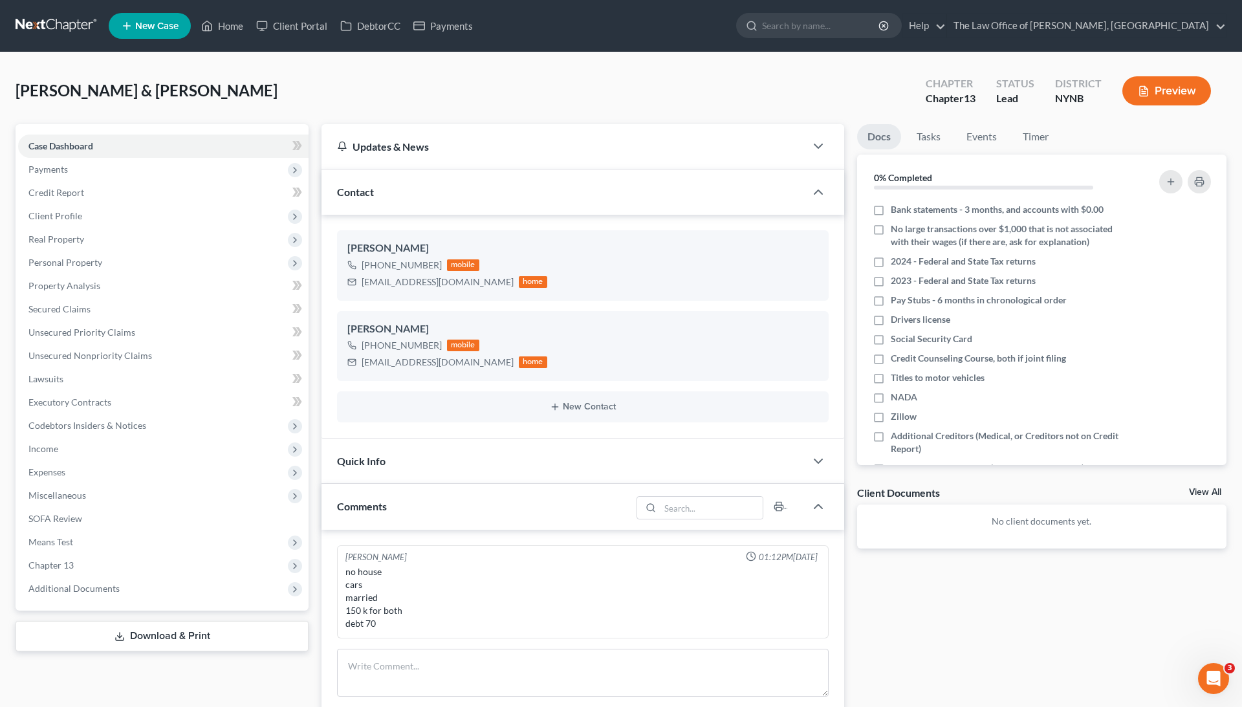
scroll to position [1297, 0]
click at [122, 162] on span "Payments" at bounding box center [163, 169] width 290 height 23
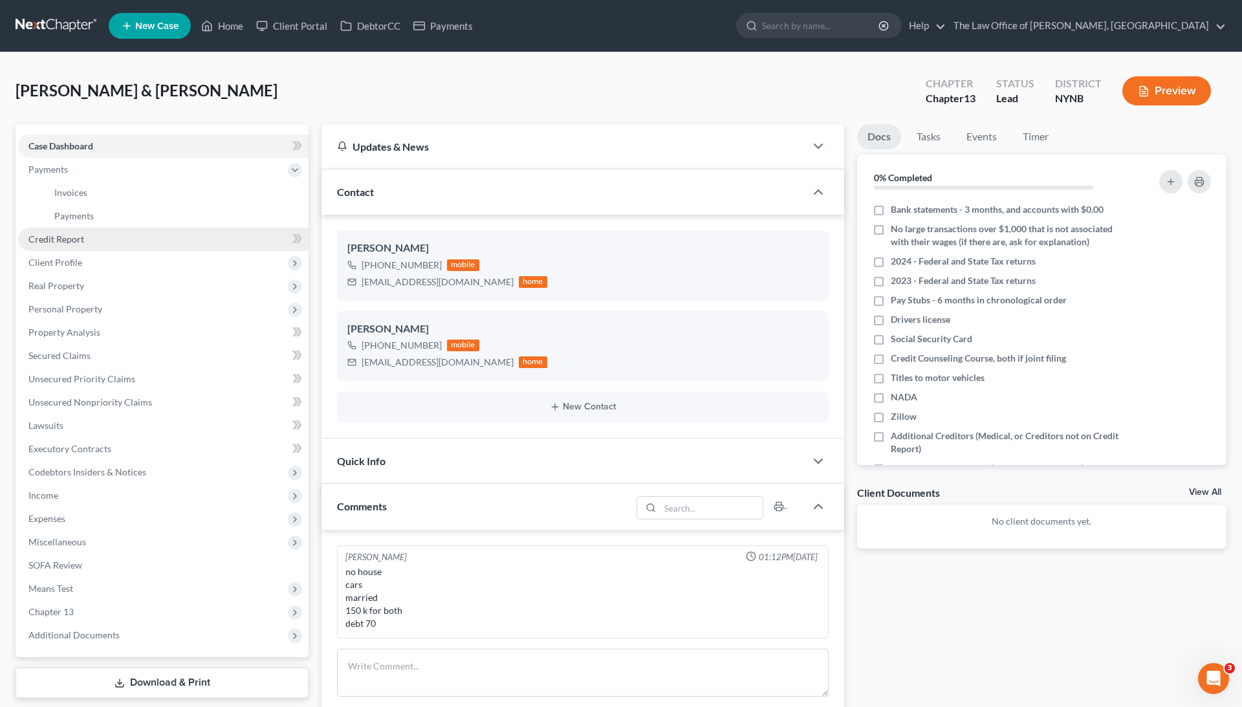
click at [107, 238] on link "Credit Report" at bounding box center [163, 239] width 290 height 23
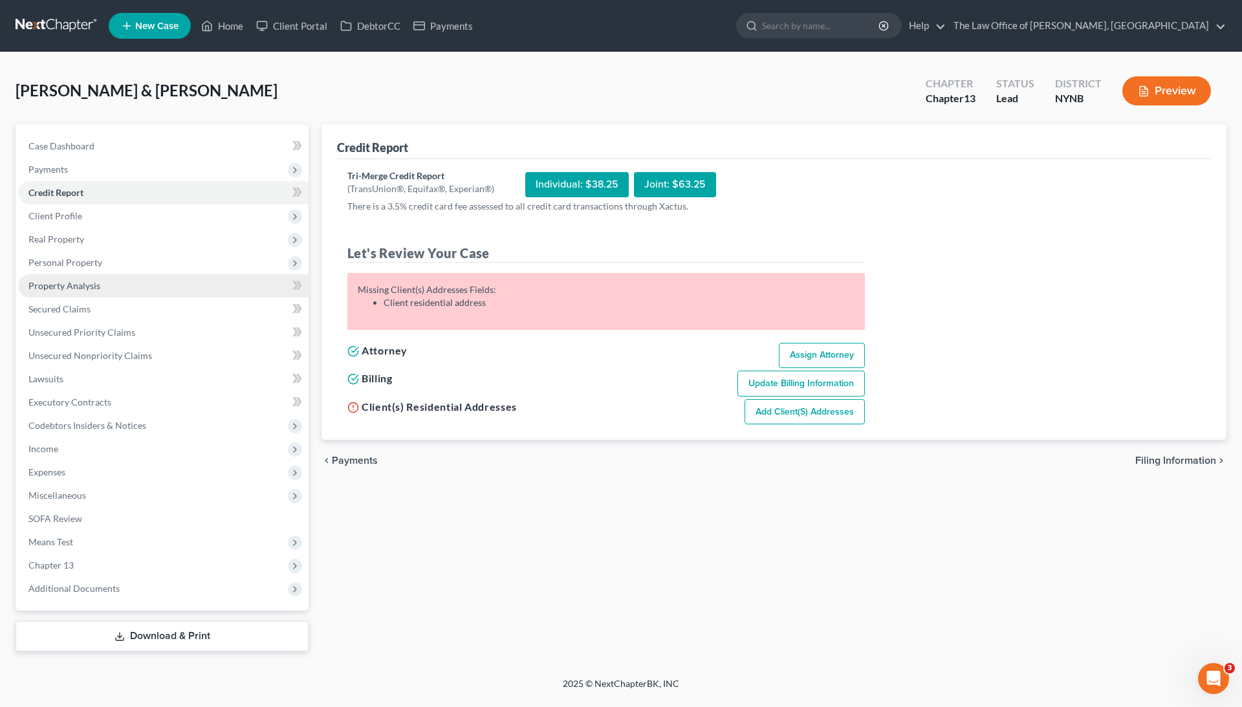
click at [97, 293] on link "Property Analysis" at bounding box center [163, 285] width 290 height 23
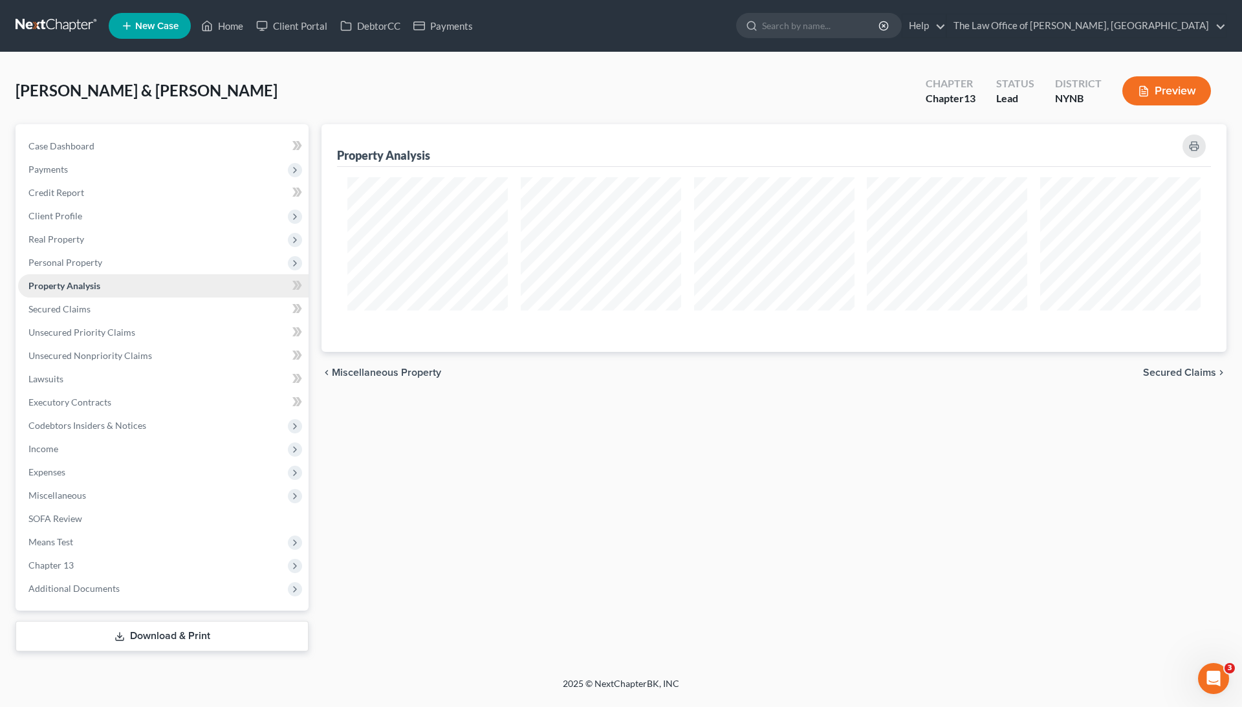
scroll to position [218, 906]
click at [105, 186] on link "Credit Report" at bounding box center [163, 192] width 290 height 23
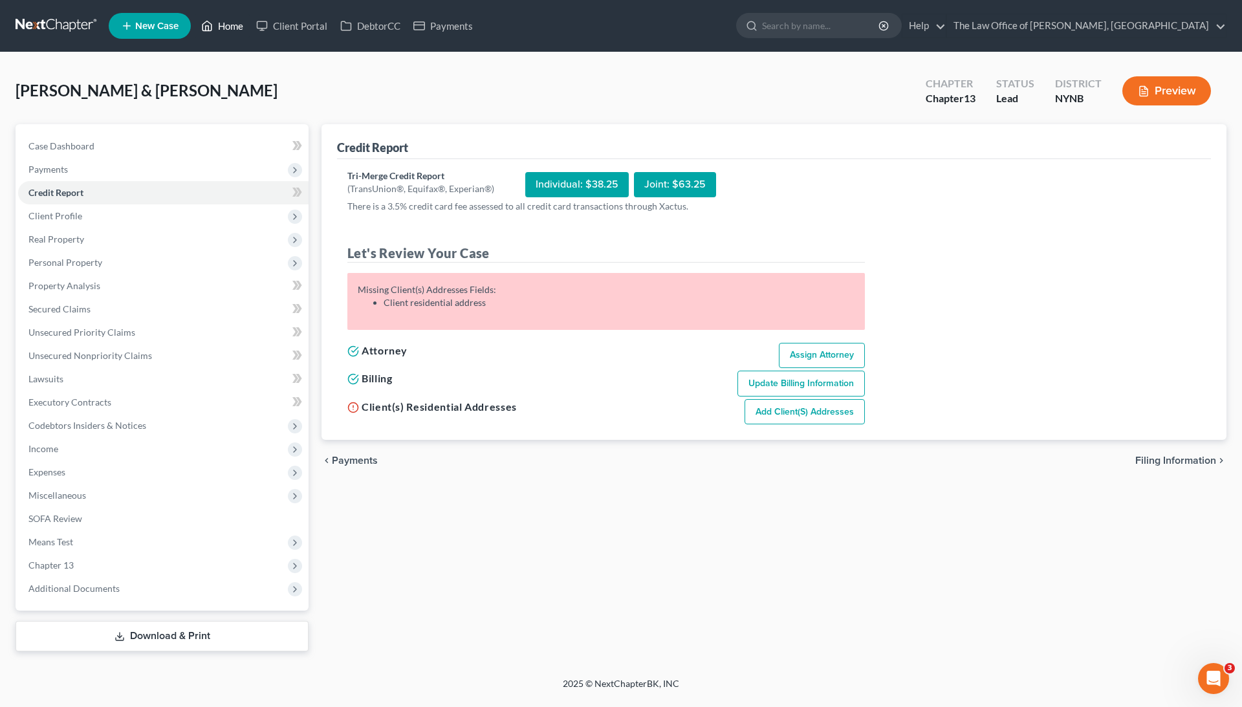
click at [223, 23] on link "Home" at bounding box center [222, 25] width 55 height 23
